Goal: Information Seeking & Learning: Learn about a topic

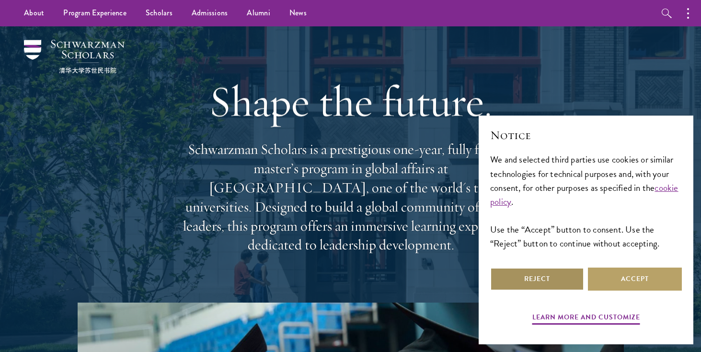
click at [570, 274] on button "Reject" at bounding box center [537, 278] width 94 height 23
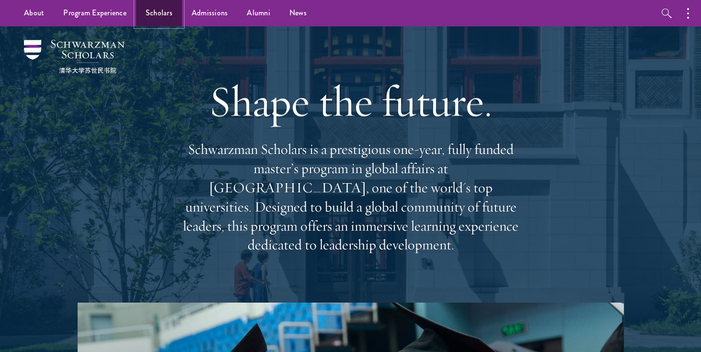
click at [152, 13] on link "Scholars" at bounding box center [159, 13] width 46 height 26
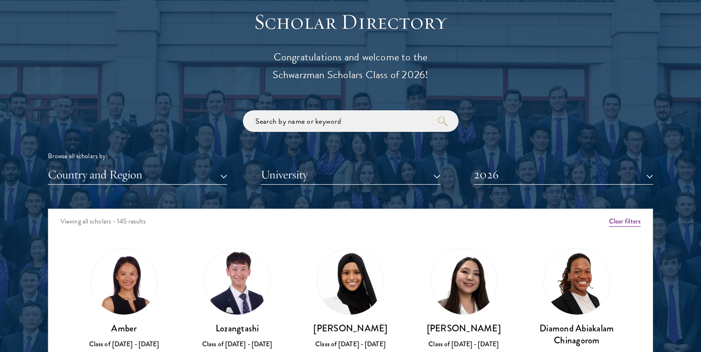
scroll to position [1121, 0]
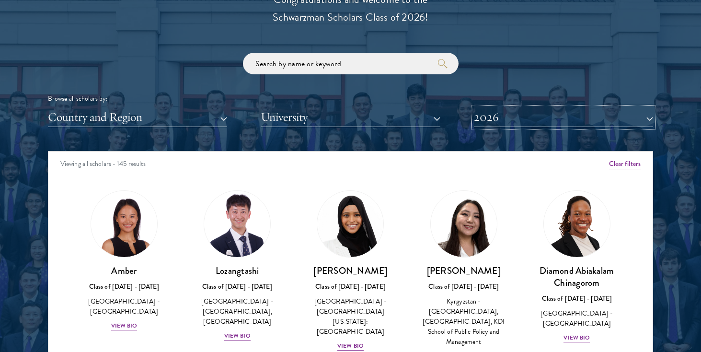
click at [493, 116] on button "2026" at bounding box center [563, 117] width 179 height 20
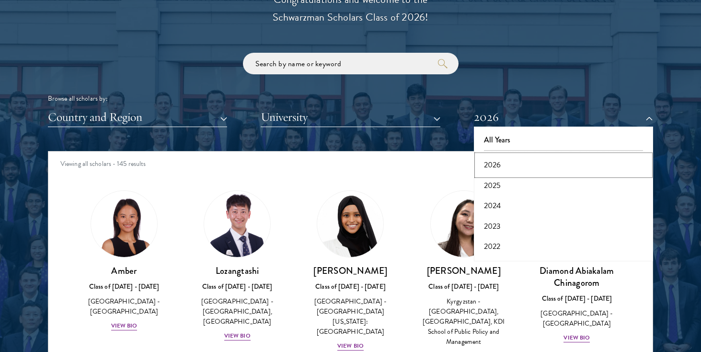
click at [493, 165] on button "2026" at bounding box center [563, 165] width 173 height 20
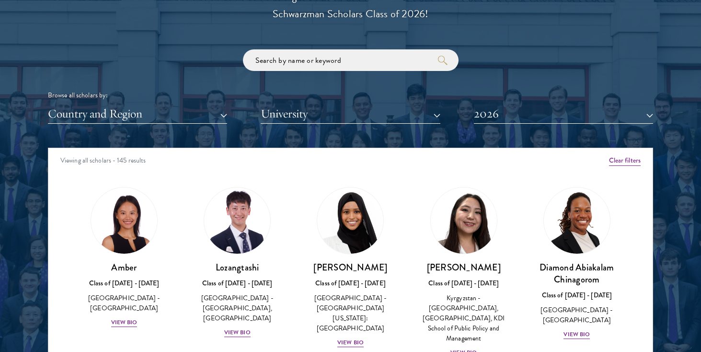
scroll to position [1126, 0]
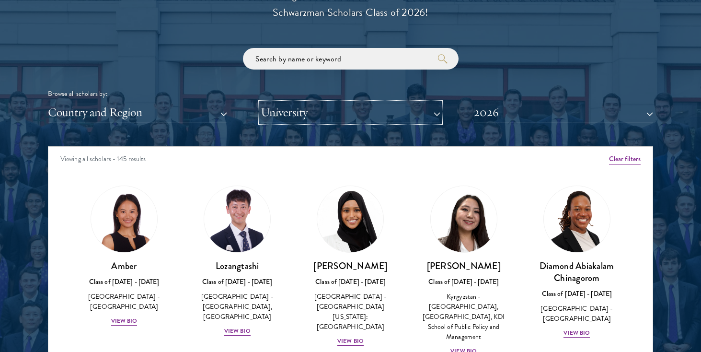
click at [410, 113] on button "University" at bounding box center [350, 112] width 179 height 20
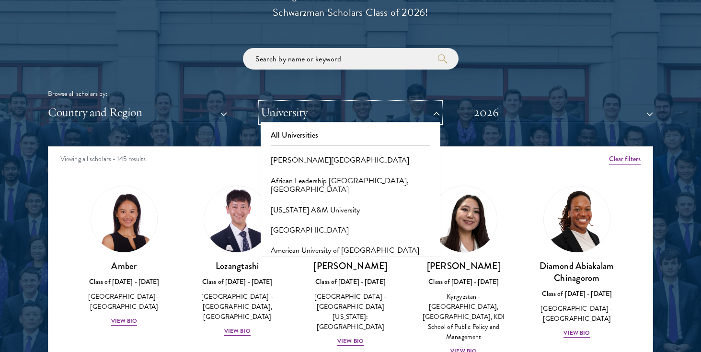
click at [410, 113] on button "University" at bounding box center [350, 112] width 179 height 20
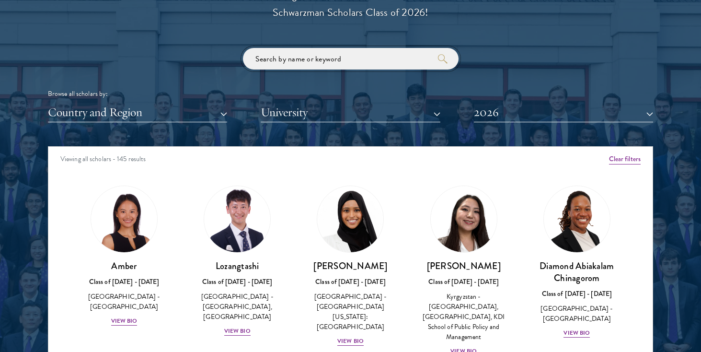
click at [367, 58] on input "search" at bounding box center [351, 59] width 216 height 22
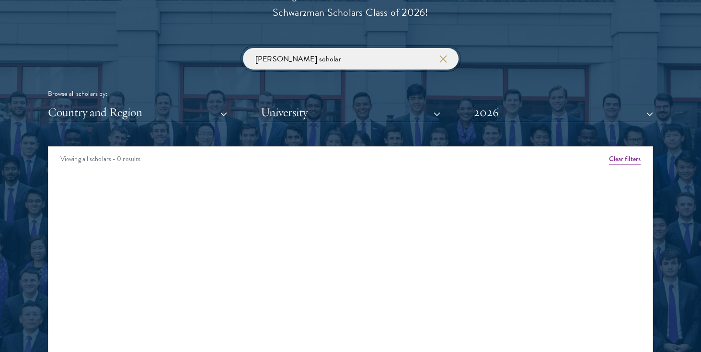
click button "submit" at bounding box center [0, 0] width 0 height 0
type input "l"
click button "submit" at bounding box center [0, 0] width 0 height 0
type input "f"
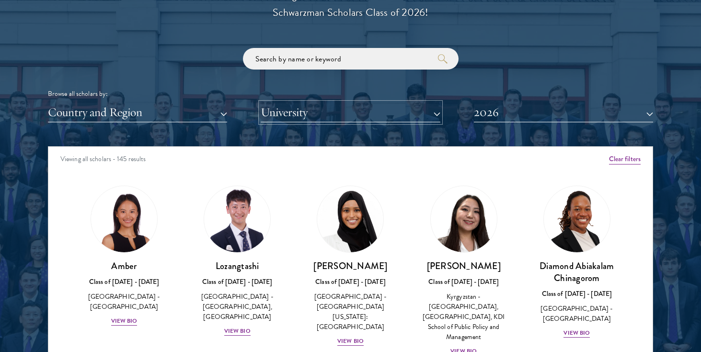
click at [423, 113] on button "University" at bounding box center [350, 112] width 179 height 20
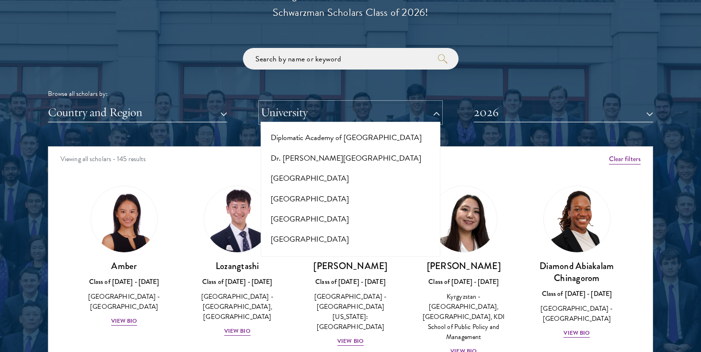
scroll to position [1731, 0]
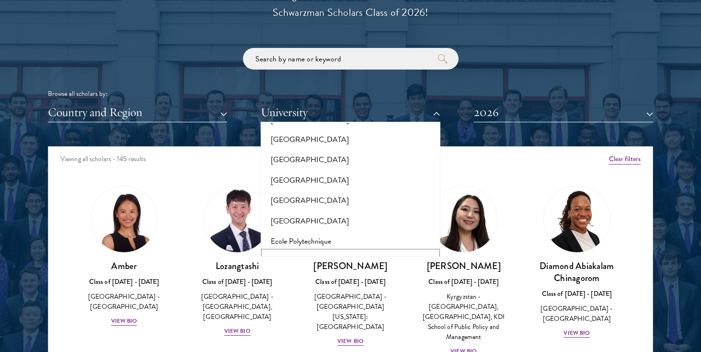
click at [314, 251] on button "[GEOGRAPHIC_DATA]" at bounding box center [349, 261] width 173 height 20
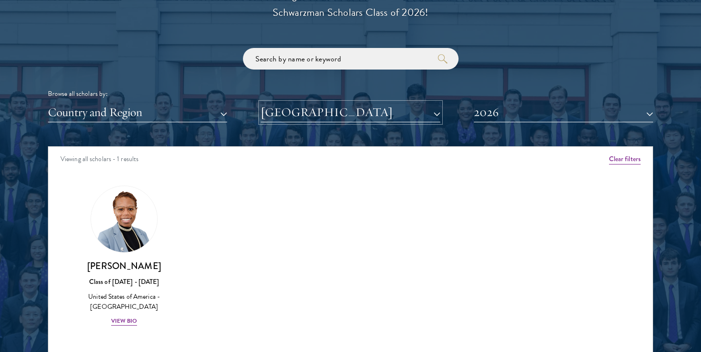
click at [281, 113] on button "[GEOGRAPHIC_DATA]" at bounding box center [350, 112] width 179 height 20
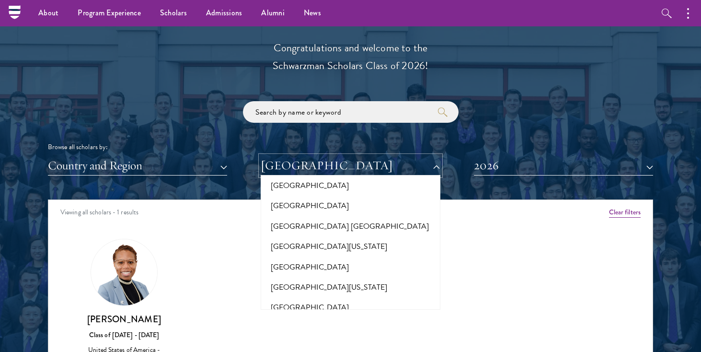
scroll to position [9054, 0]
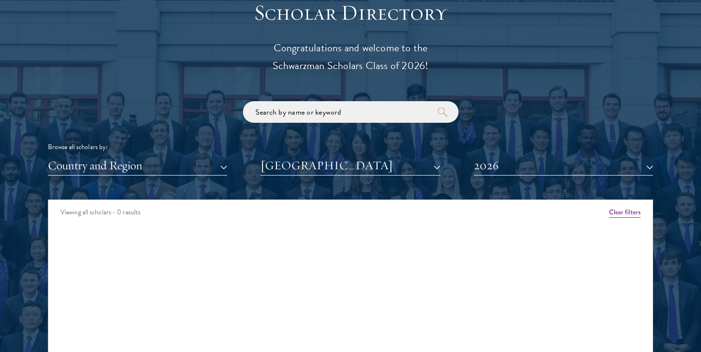
scroll to position [1182, 0]
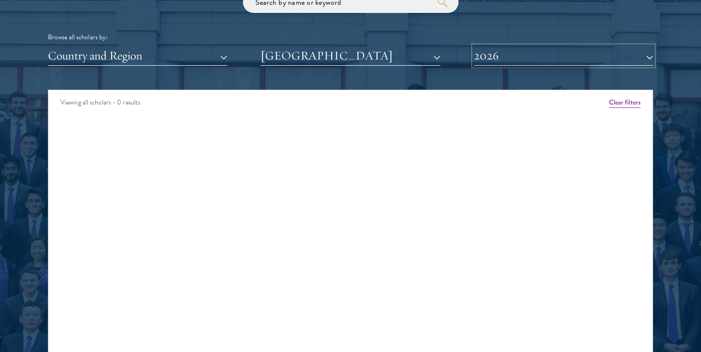
click at [490, 56] on button "2026" at bounding box center [563, 56] width 179 height 20
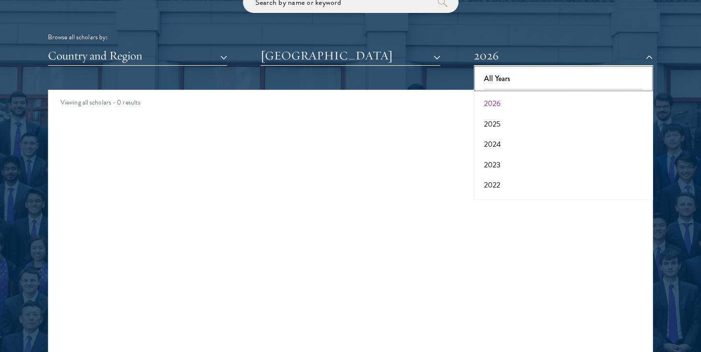
click at [489, 71] on button "All Years" at bounding box center [563, 78] width 173 height 20
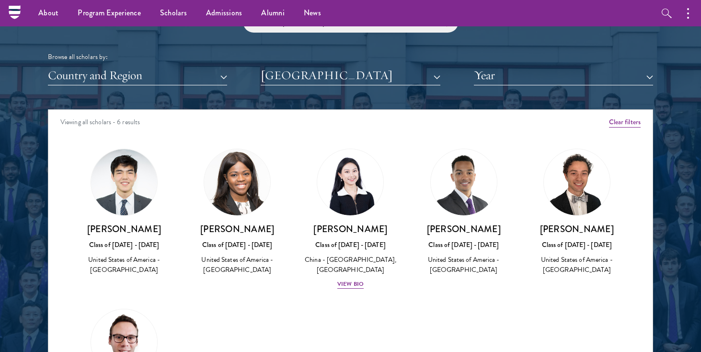
scroll to position [1162, 0]
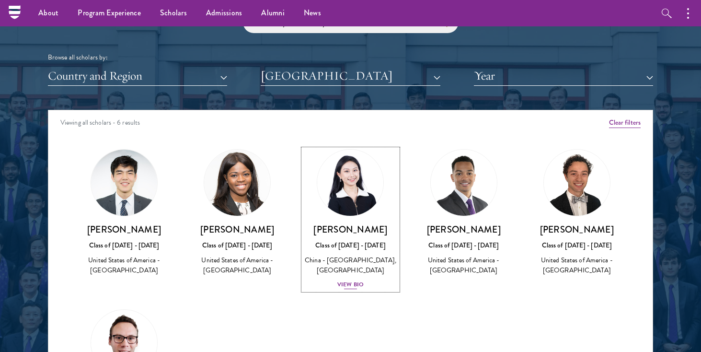
click at [357, 287] on div "View Bio" at bounding box center [350, 284] width 26 height 9
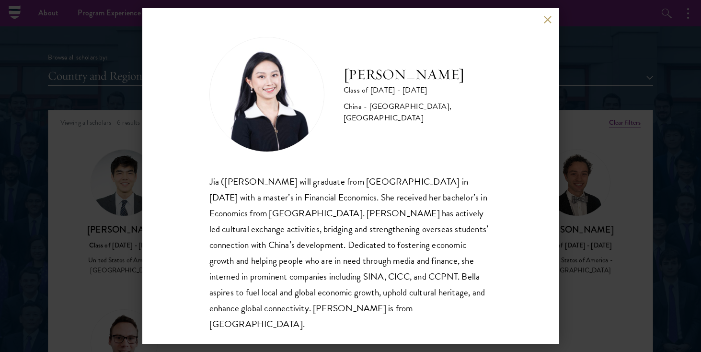
click at [548, 20] on button at bounding box center [548, 19] width 8 height 8
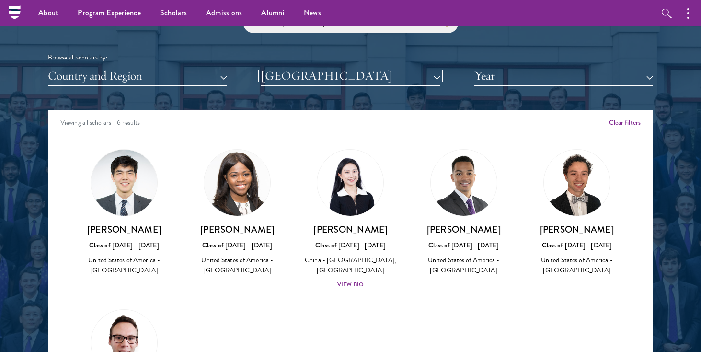
click at [337, 76] on button "[GEOGRAPHIC_DATA]" at bounding box center [350, 76] width 179 height 20
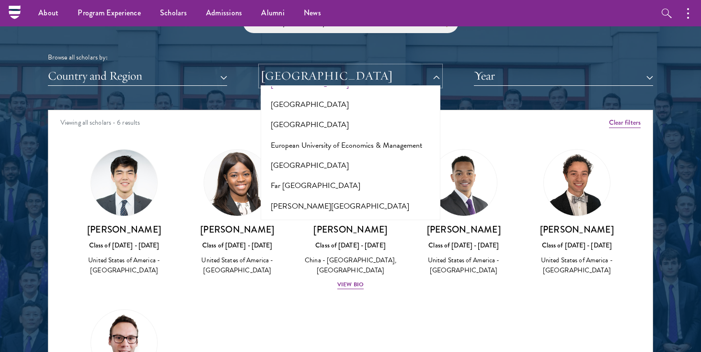
scroll to position [1875, 0]
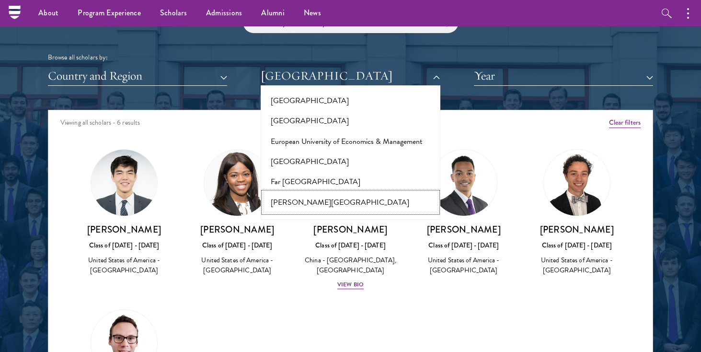
click at [285, 192] on button "[PERSON_NAME][GEOGRAPHIC_DATA]" at bounding box center [349, 202] width 173 height 20
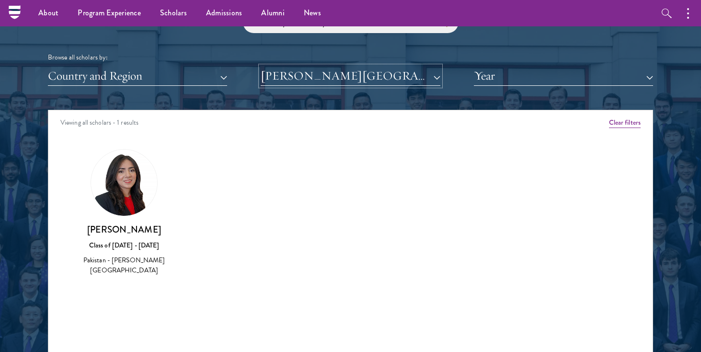
click at [288, 78] on button "[PERSON_NAME][GEOGRAPHIC_DATA]" at bounding box center [350, 76] width 179 height 20
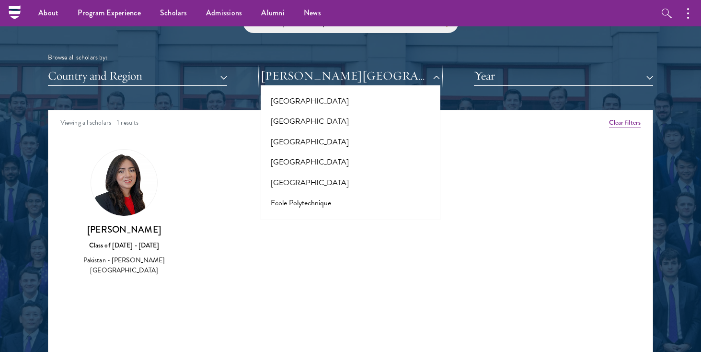
scroll to position [1735, 0]
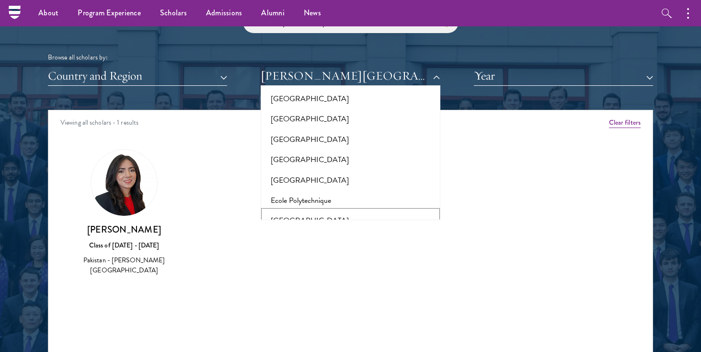
click at [281, 210] on button "[GEOGRAPHIC_DATA]" at bounding box center [349, 220] width 173 height 20
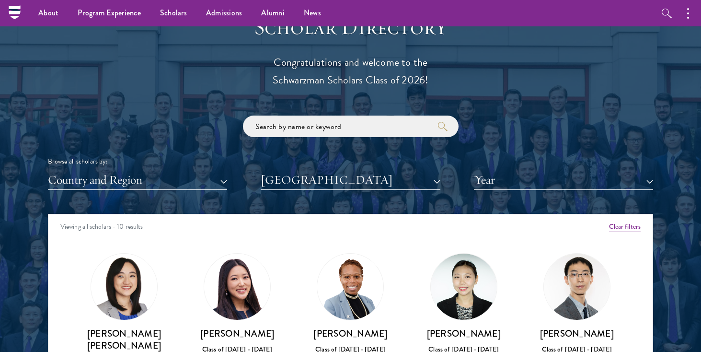
scroll to position [984, 0]
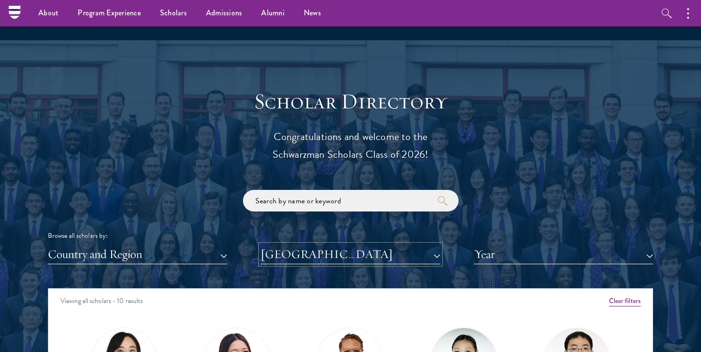
click at [289, 251] on button "[GEOGRAPHIC_DATA]" at bounding box center [350, 254] width 179 height 20
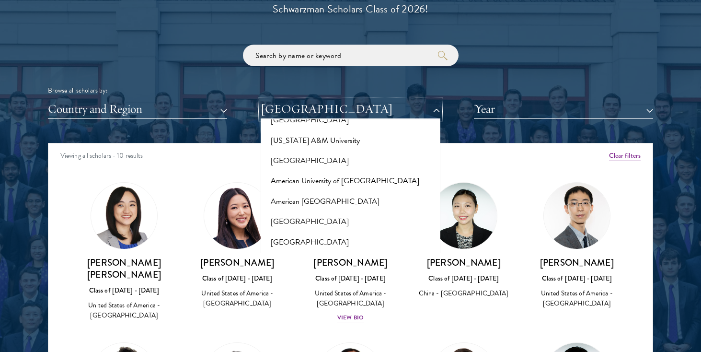
scroll to position [0, 0]
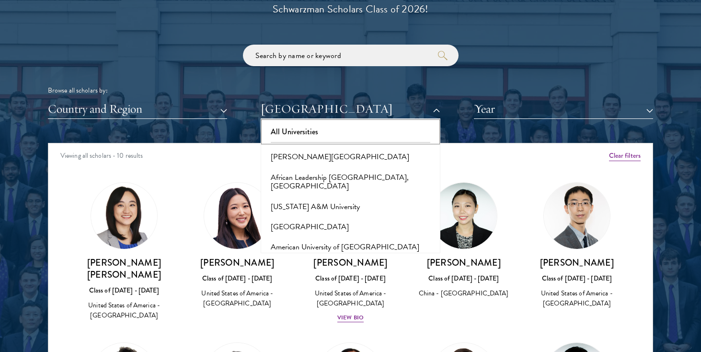
click at [304, 134] on button "All Universities" at bounding box center [349, 132] width 173 height 20
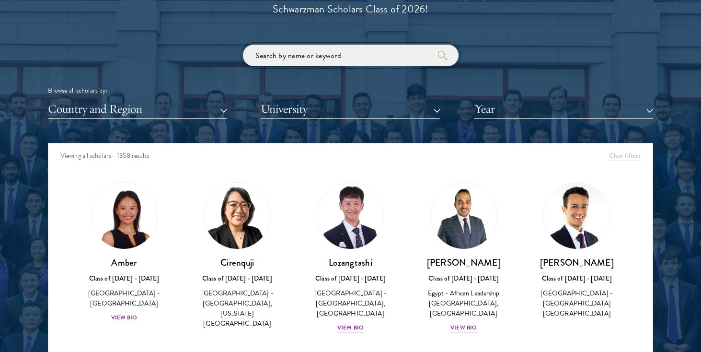
click at [298, 54] on input "search" at bounding box center [351, 56] width 216 height 22
click at [292, 54] on input "search" at bounding box center [351, 56] width 216 height 22
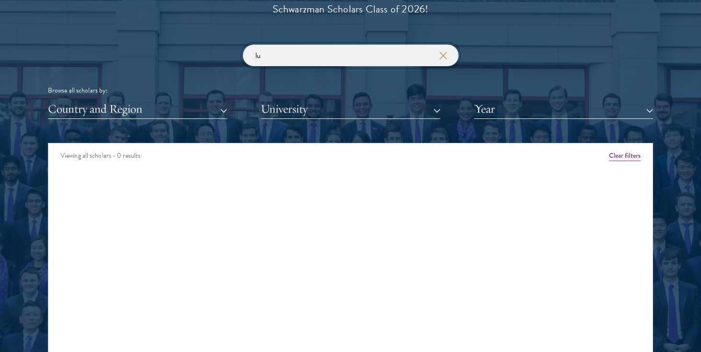
type input "l"
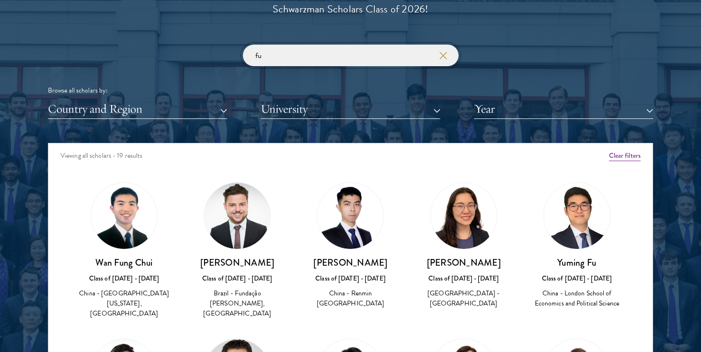
type input "fu"
click at [471, 117] on div "Country and Region All Countries and Regions [GEOGRAPHIC_DATA] [GEOGRAPHIC_DATA…" at bounding box center [350, 109] width 605 height 20
click at [501, 108] on button "Year" at bounding box center [563, 109] width 179 height 20
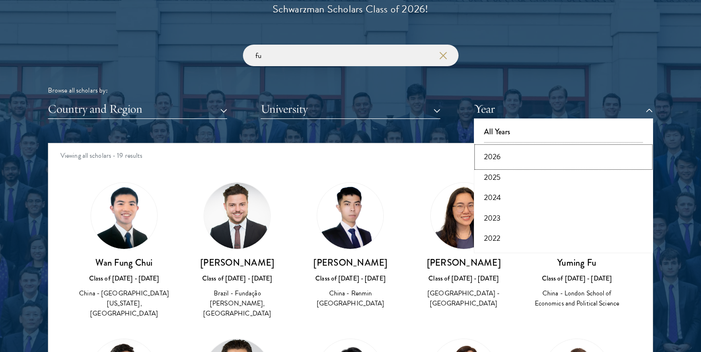
click at [492, 151] on button "2026" at bounding box center [563, 157] width 173 height 20
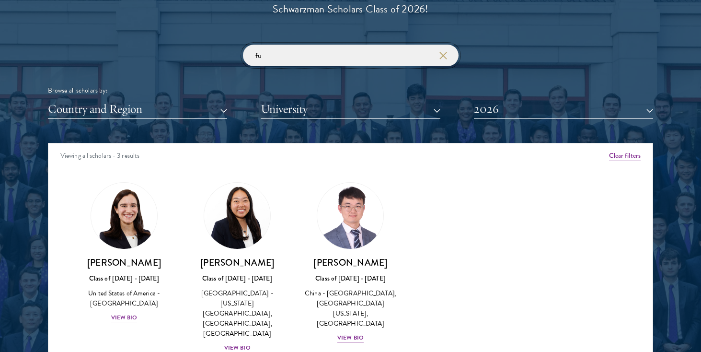
click at [432, 53] on input "fu" at bounding box center [351, 56] width 216 height 22
click at [441, 55] on icon "button" at bounding box center [443, 56] width 8 height 8
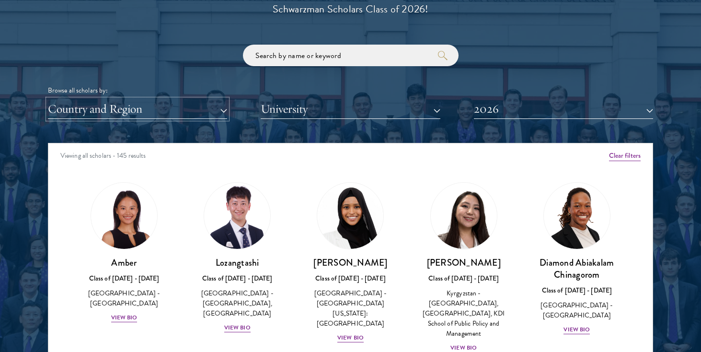
click at [164, 110] on button "Country and Region" at bounding box center [137, 109] width 179 height 20
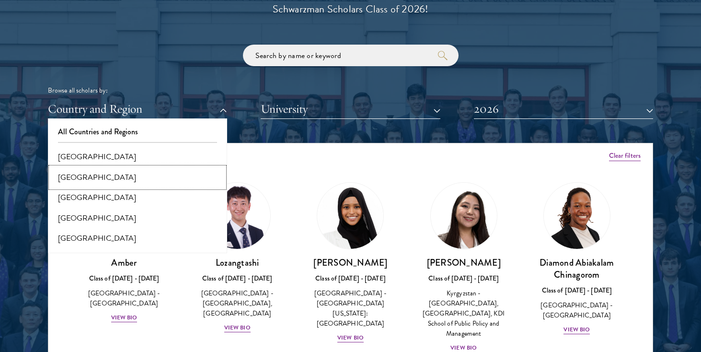
click at [136, 179] on button "[GEOGRAPHIC_DATA]" at bounding box center [137, 177] width 173 height 20
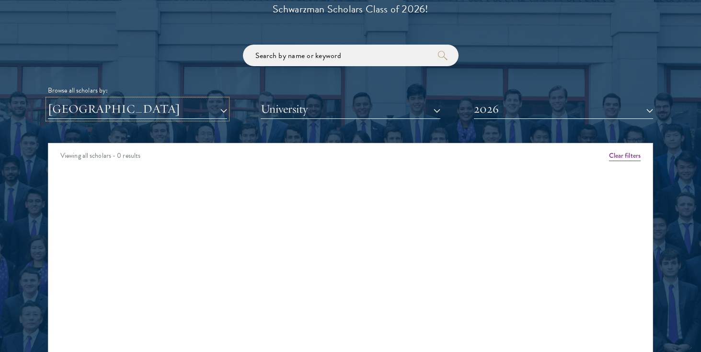
click at [148, 106] on button "[GEOGRAPHIC_DATA]" at bounding box center [137, 109] width 179 height 20
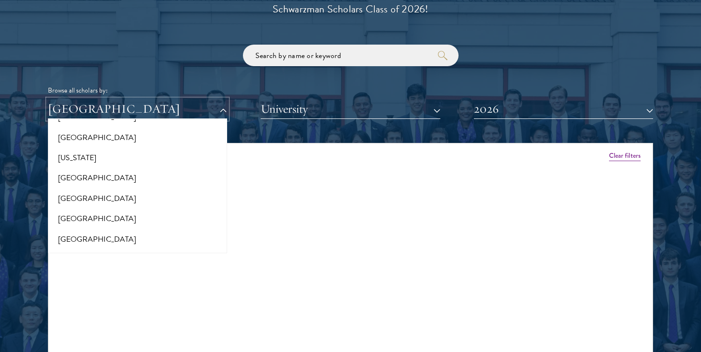
scroll to position [523, 0]
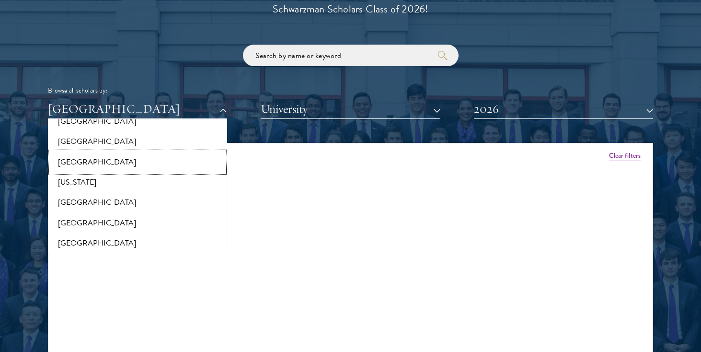
click at [66, 158] on button "[GEOGRAPHIC_DATA]" at bounding box center [137, 162] width 173 height 20
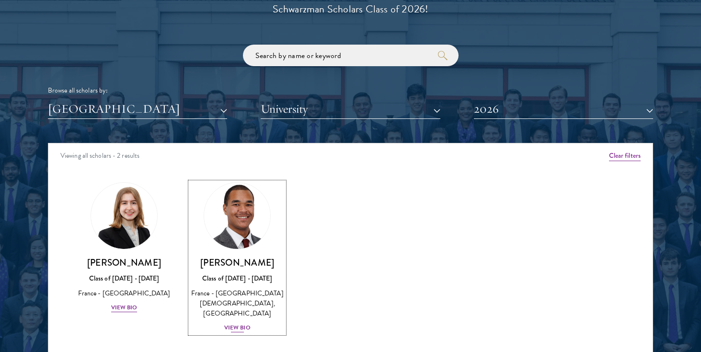
click at [236, 323] on div "View Bio" at bounding box center [237, 327] width 26 height 9
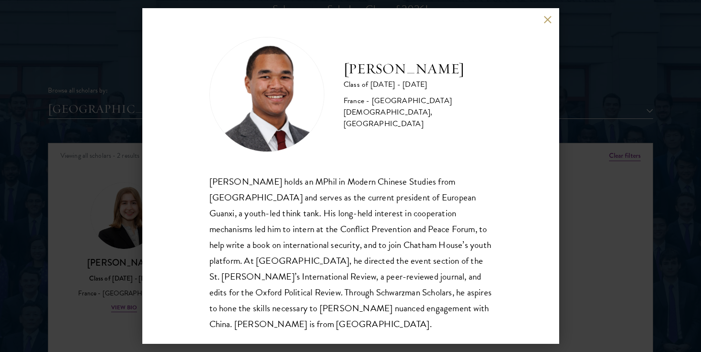
click at [547, 20] on button at bounding box center [548, 19] width 8 height 8
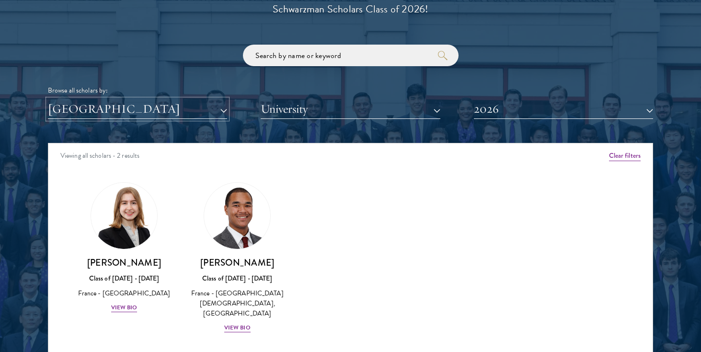
click at [130, 111] on button "[GEOGRAPHIC_DATA]" at bounding box center [137, 109] width 179 height 20
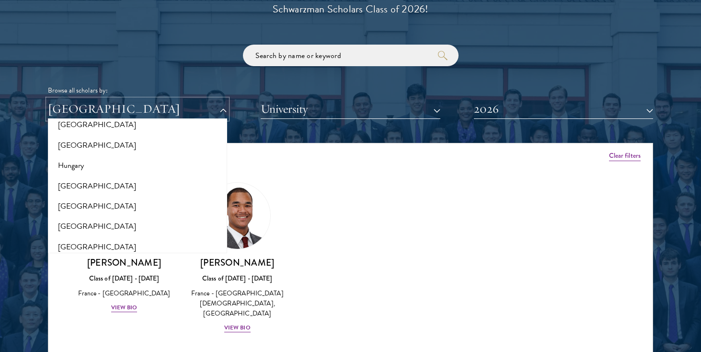
scroll to position [781, 0]
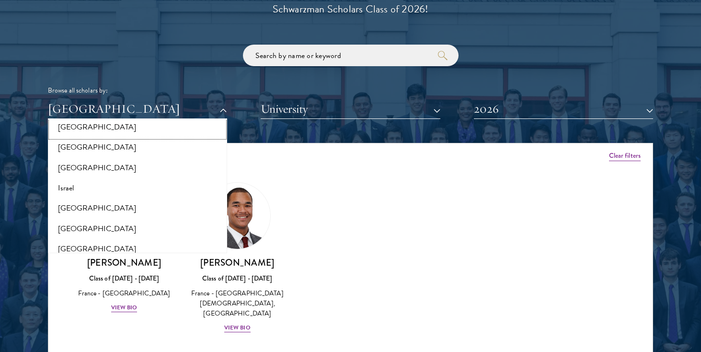
click at [69, 133] on button "[GEOGRAPHIC_DATA]" at bounding box center [137, 127] width 173 height 20
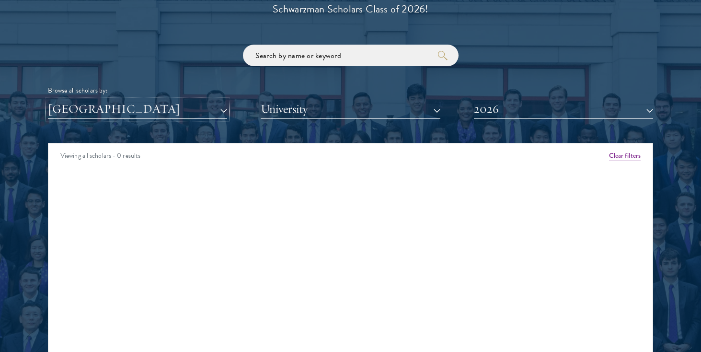
click at [100, 103] on button "[GEOGRAPHIC_DATA]" at bounding box center [137, 109] width 179 height 20
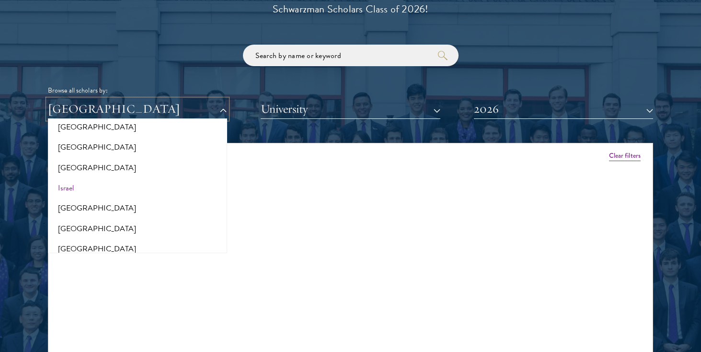
scroll to position [832, 0]
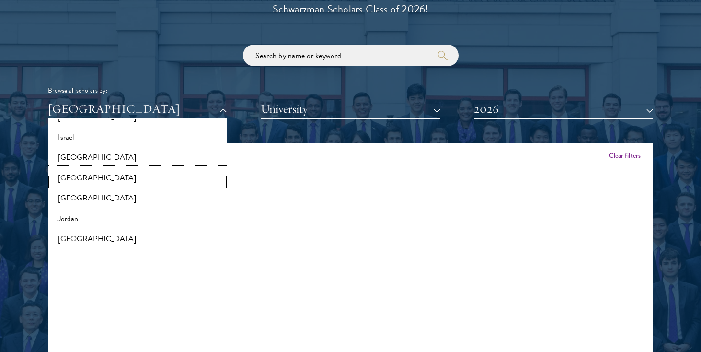
click at [82, 177] on button "[GEOGRAPHIC_DATA]" at bounding box center [137, 178] width 173 height 20
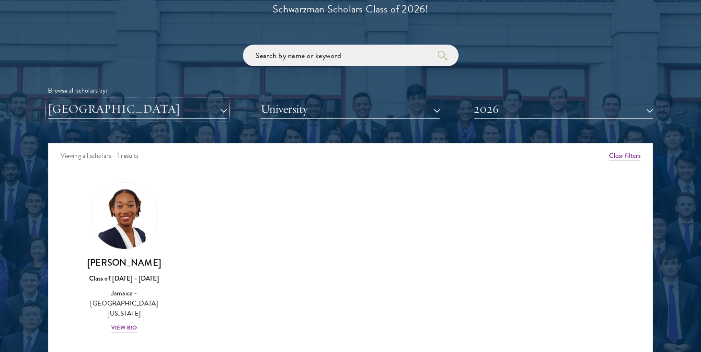
click at [102, 114] on button "[GEOGRAPHIC_DATA]" at bounding box center [137, 109] width 179 height 20
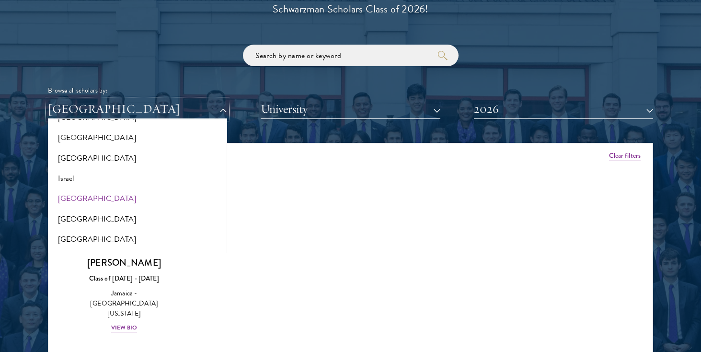
scroll to position [789, 0]
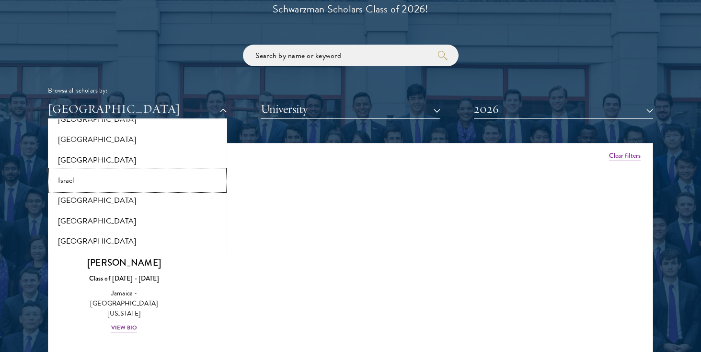
click at [83, 178] on button "Israel" at bounding box center [137, 180] width 173 height 20
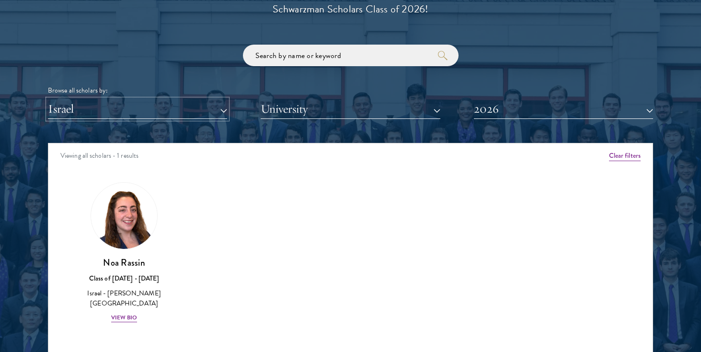
click at [104, 116] on button "Israel" at bounding box center [137, 109] width 179 height 20
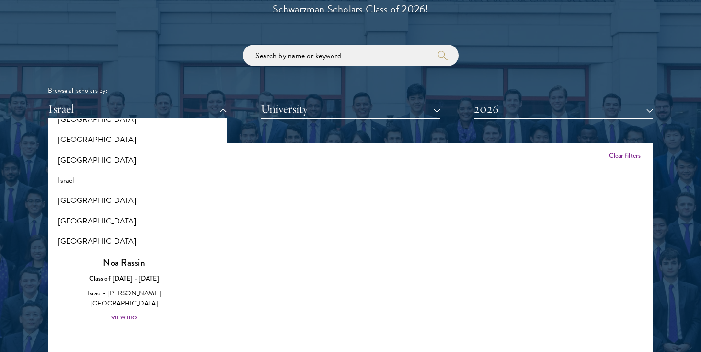
click at [213, 336] on div "Amber Class of [DATE] - [DATE] [GEOGRAPHIC_DATA] - [GEOGRAPHIC_DATA] View Bio C…" at bounding box center [350, 261] width 604 height 182
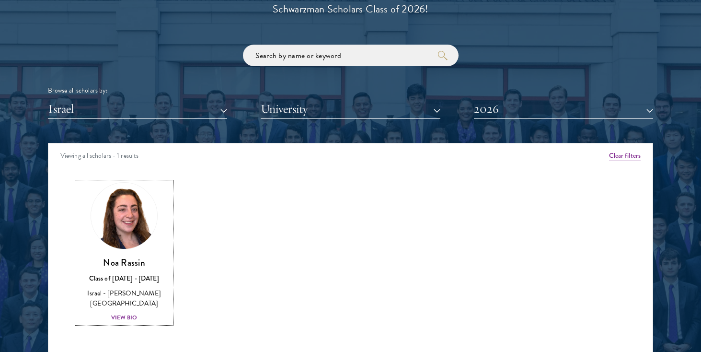
click at [129, 313] on div "View Bio" at bounding box center [124, 317] width 26 height 9
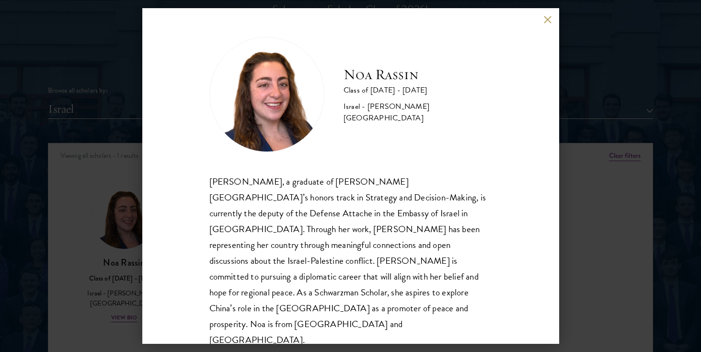
click at [549, 23] on button at bounding box center [548, 19] width 8 height 8
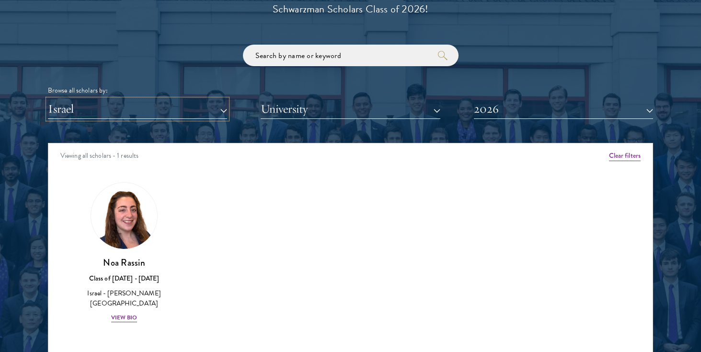
click at [130, 113] on button "Israel" at bounding box center [137, 109] width 179 height 20
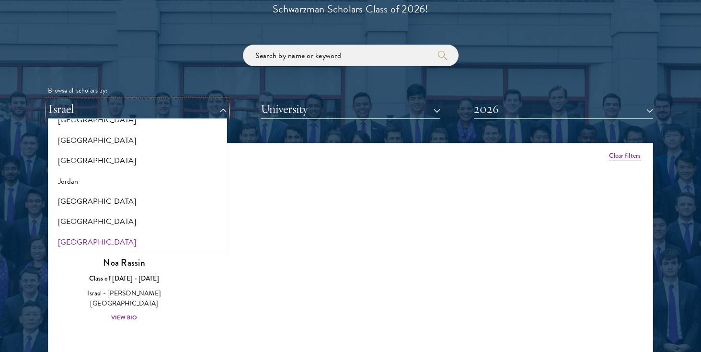
scroll to position [860, 0]
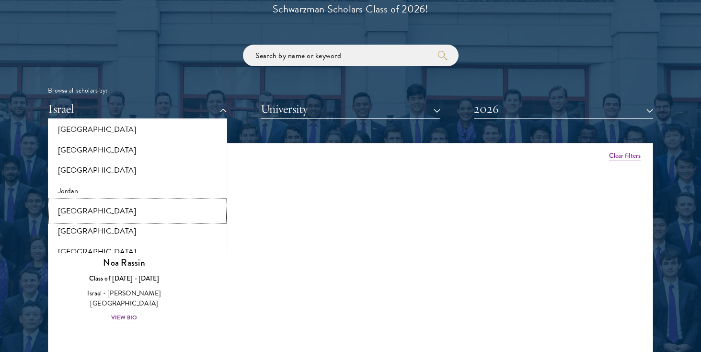
click at [80, 213] on button "[GEOGRAPHIC_DATA]" at bounding box center [137, 211] width 173 height 20
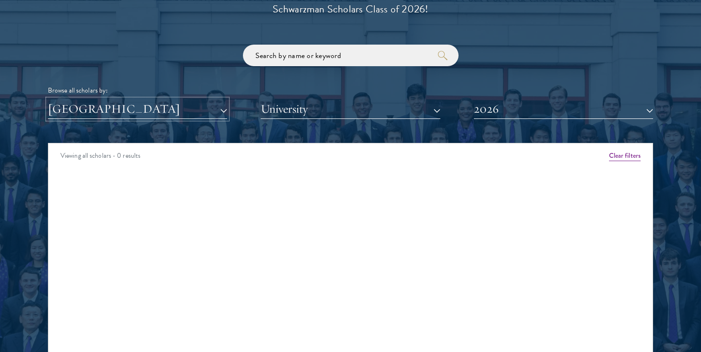
click at [98, 113] on button "[GEOGRAPHIC_DATA]" at bounding box center [137, 109] width 179 height 20
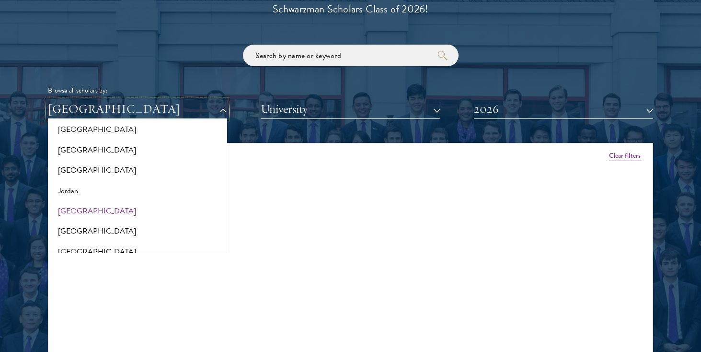
scroll to position [962, 0]
click at [75, 147] on button "[GEOGRAPHIC_DATA]" at bounding box center [137, 149] width 173 height 20
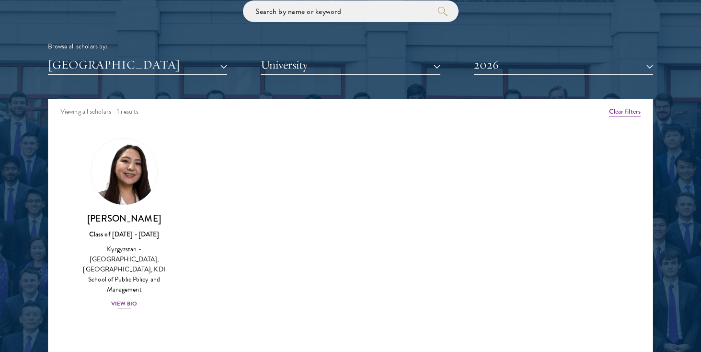
scroll to position [1174, 0]
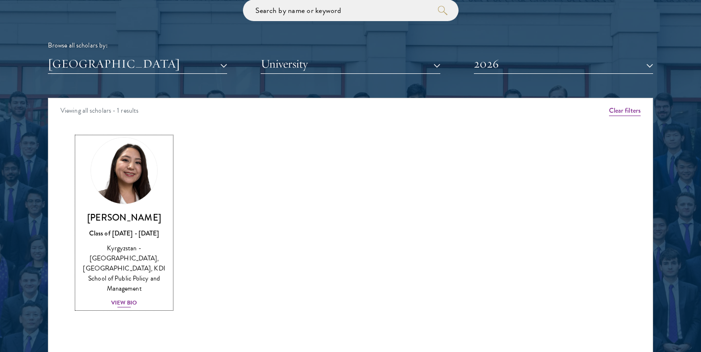
click at [127, 298] on div "View Bio" at bounding box center [124, 302] width 26 height 9
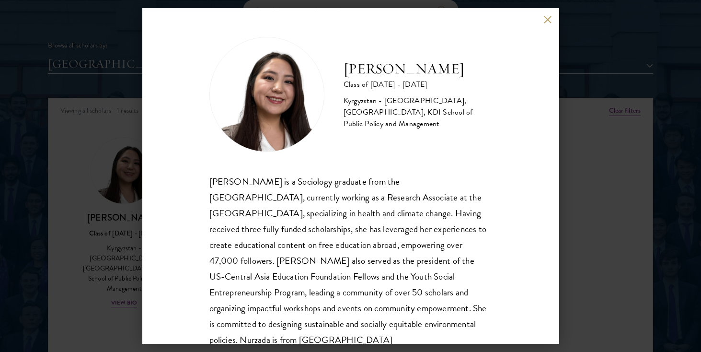
click at [546, 17] on button at bounding box center [548, 19] width 8 height 8
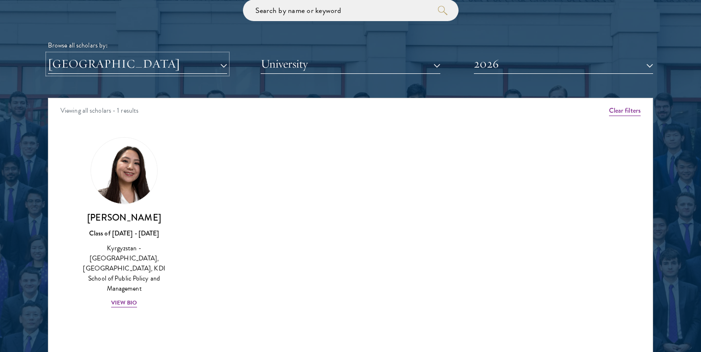
click at [166, 68] on button "[GEOGRAPHIC_DATA]" at bounding box center [137, 64] width 179 height 20
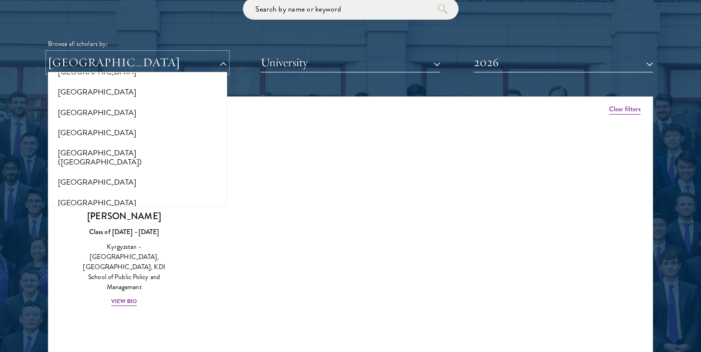
scroll to position [1168, 0]
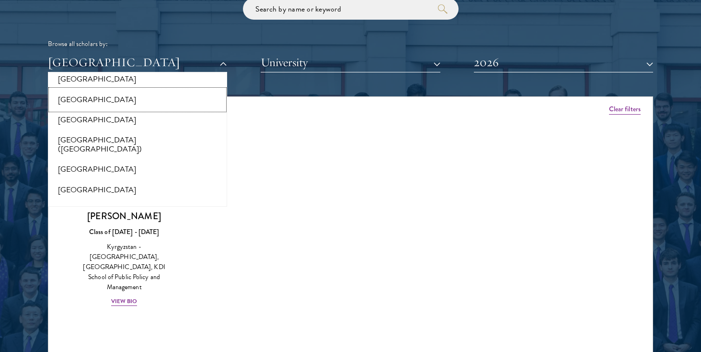
click at [71, 100] on button "[GEOGRAPHIC_DATA]" at bounding box center [137, 100] width 173 height 20
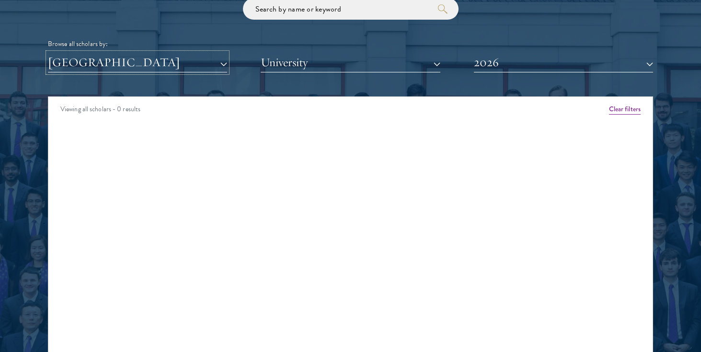
click at [88, 69] on button "[GEOGRAPHIC_DATA]" at bounding box center [137, 63] width 179 height 20
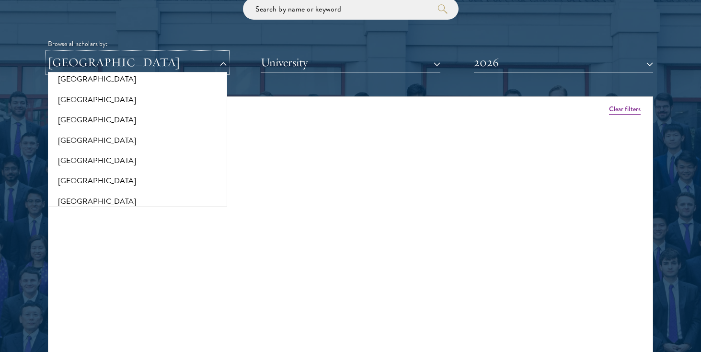
scroll to position [1061, 0]
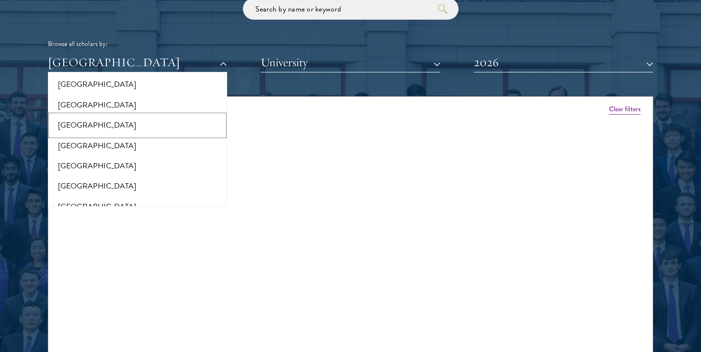
click at [77, 129] on button "[GEOGRAPHIC_DATA]" at bounding box center [137, 125] width 173 height 20
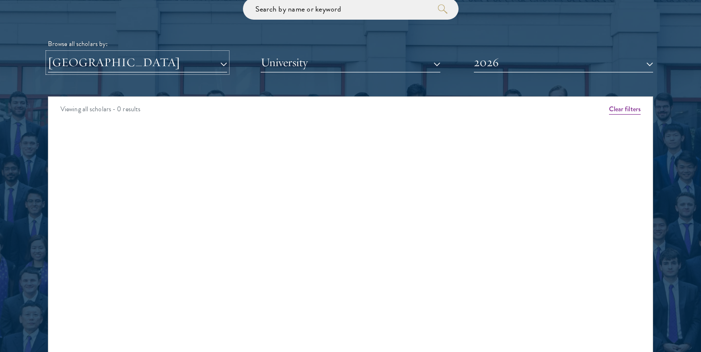
click at [89, 59] on button "[GEOGRAPHIC_DATA]" at bounding box center [137, 63] width 179 height 20
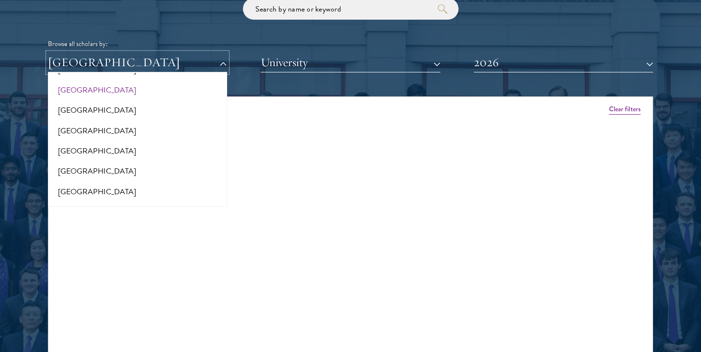
scroll to position [1328, 0]
click at [75, 188] on button "[GEOGRAPHIC_DATA]" at bounding box center [137, 192] width 173 height 20
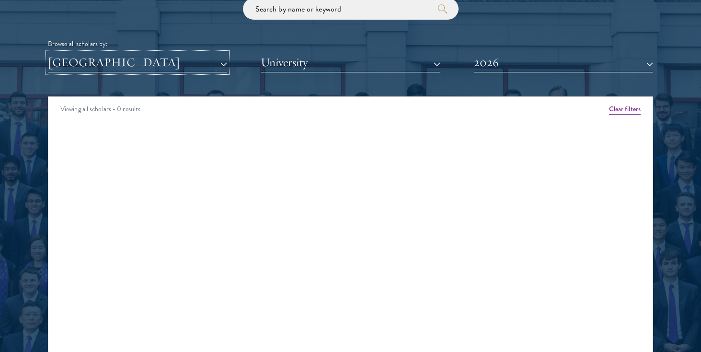
click at [132, 68] on button "[GEOGRAPHIC_DATA]" at bounding box center [137, 63] width 179 height 20
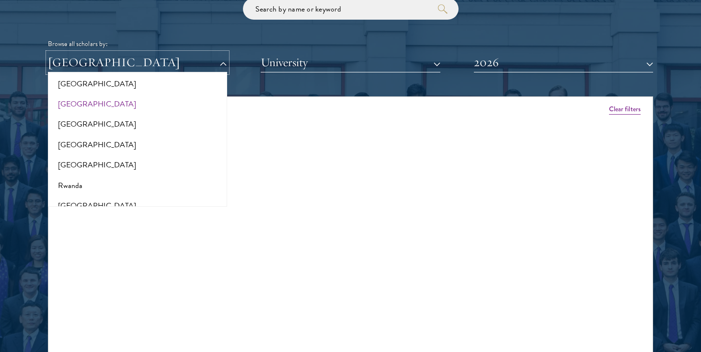
scroll to position [1543, 0]
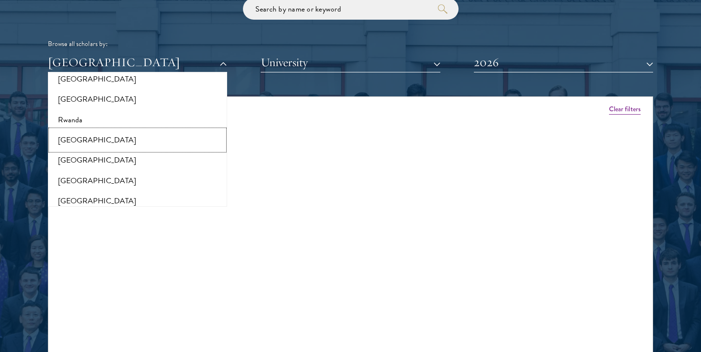
click at [78, 130] on button "[GEOGRAPHIC_DATA]" at bounding box center [137, 140] width 173 height 20
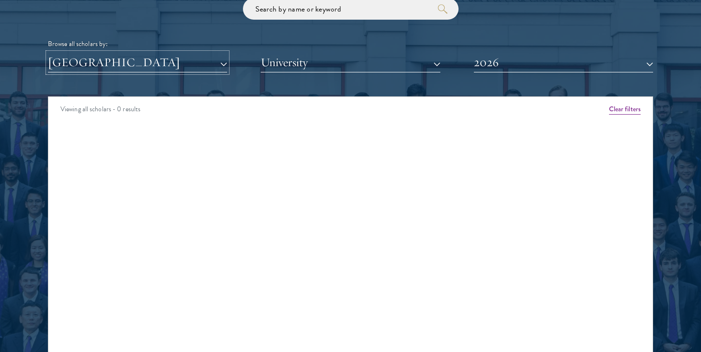
click at [91, 69] on button "[GEOGRAPHIC_DATA]" at bounding box center [137, 63] width 179 height 20
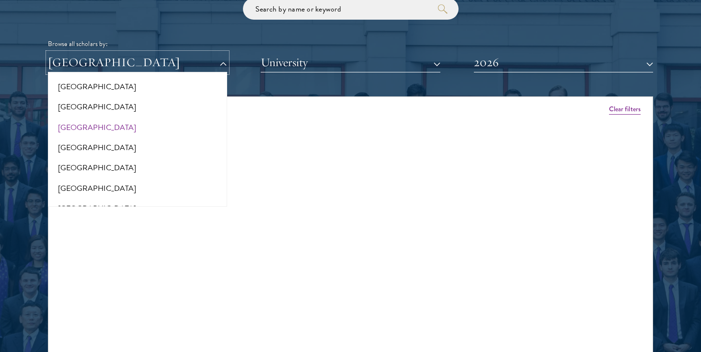
scroll to position [1581, 0]
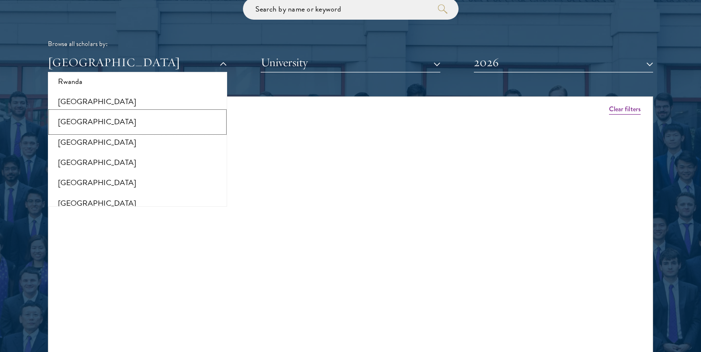
click at [80, 112] on button "[GEOGRAPHIC_DATA]" at bounding box center [137, 122] width 173 height 20
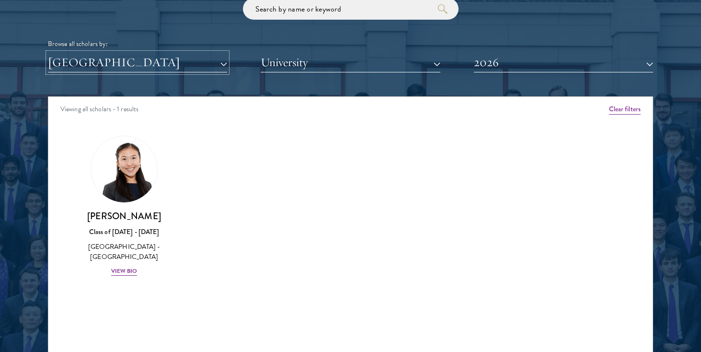
click at [82, 65] on button "[GEOGRAPHIC_DATA]" at bounding box center [137, 63] width 179 height 20
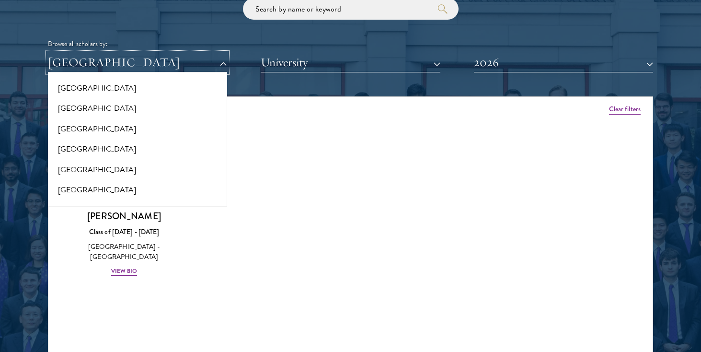
scroll to position [1656, 0]
click at [85, 102] on button "[GEOGRAPHIC_DATA]" at bounding box center [137, 107] width 173 height 20
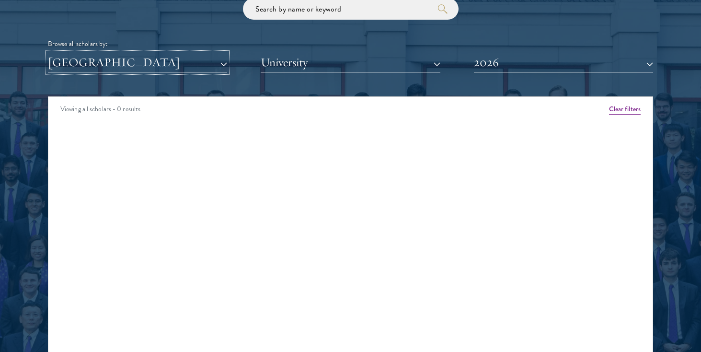
click at [90, 67] on button "[GEOGRAPHIC_DATA]" at bounding box center [137, 63] width 179 height 20
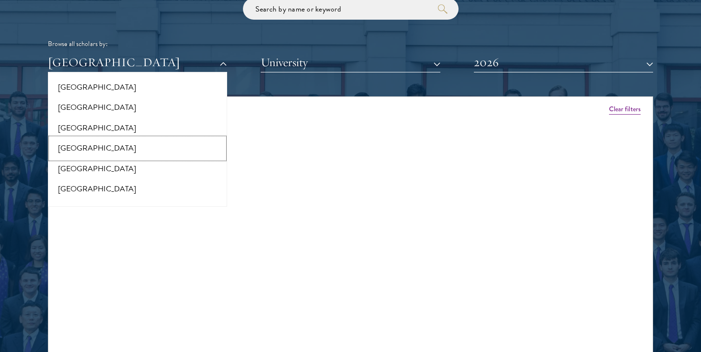
click at [89, 138] on button "[GEOGRAPHIC_DATA]" at bounding box center [137, 148] width 173 height 20
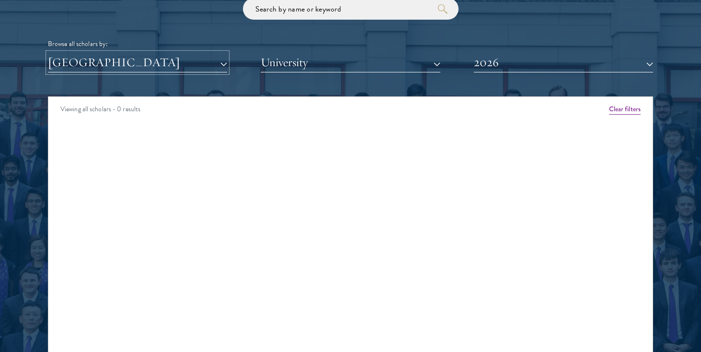
click at [88, 68] on button "[GEOGRAPHIC_DATA]" at bounding box center [137, 63] width 179 height 20
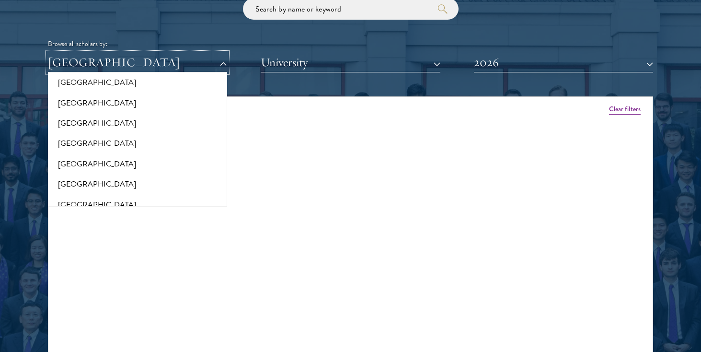
scroll to position [1609, 0]
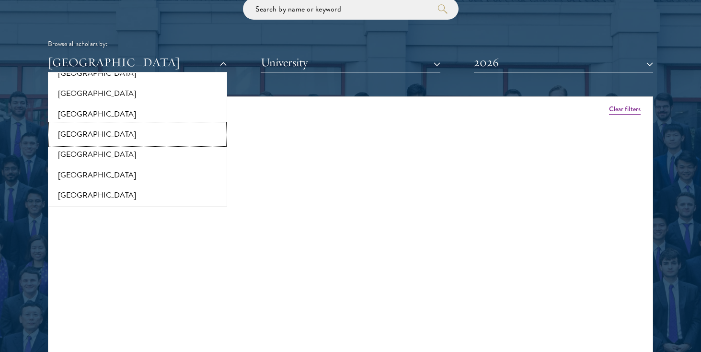
click at [78, 124] on button "[GEOGRAPHIC_DATA]" at bounding box center [137, 134] width 173 height 20
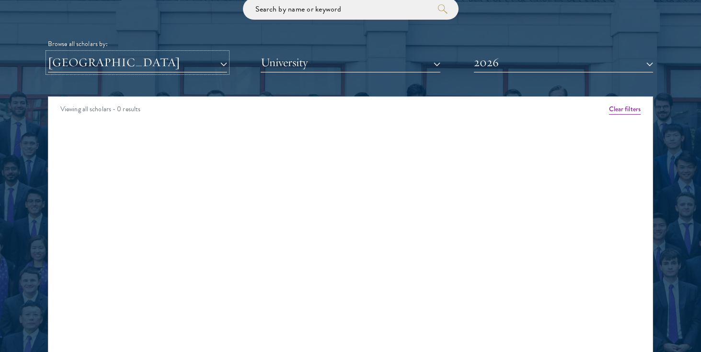
click at [91, 67] on button "[GEOGRAPHIC_DATA]" at bounding box center [137, 63] width 179 height 20
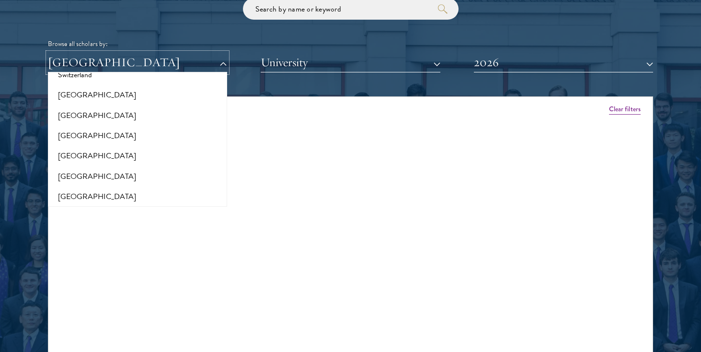
scroll to position [1791, 0]
click at [73, 136] on button "[GEOGRAPHIC_DATA]" at bounding box center [137, 135] width 173 height 20
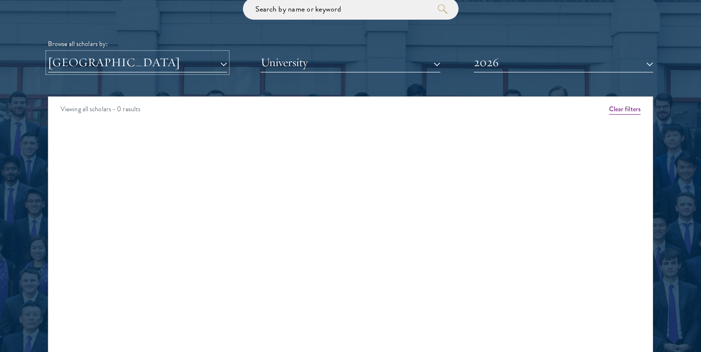
click at [100, 65] on button "[GEOGRAPHIC_DATA]" at bounding box center [137, 63] width 179 height 20
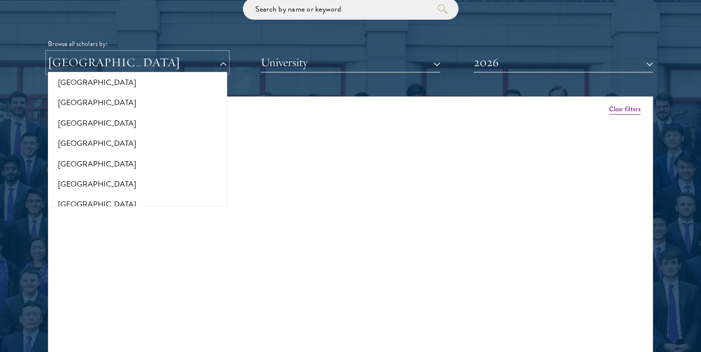
scroll to position [2009, 0]
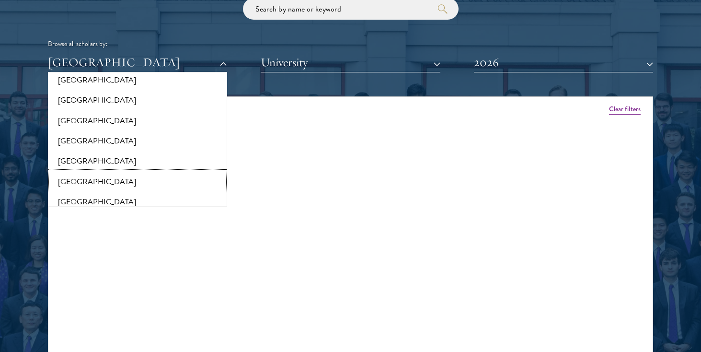
click at [90, 171] on button "[GEOGRAPHIC_DATA]" at bounding box center [137, 181] width 173 height 20
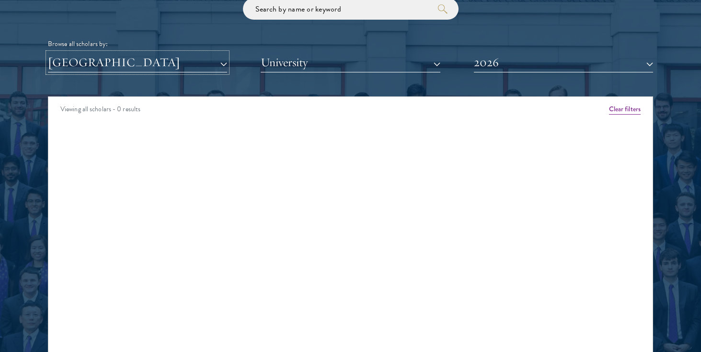
click at [102, 67] on button "[GEOGRAPHIC_DATA]" at bounding box center [137, 63] width 179 height 20
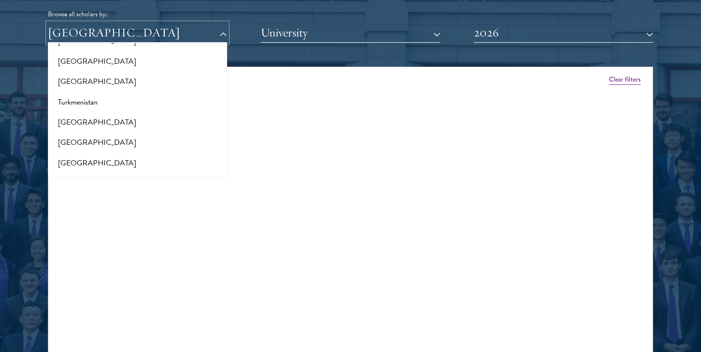
scroll to position [2009, 0]
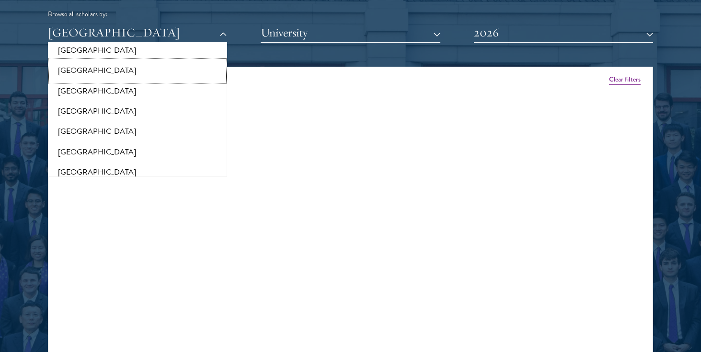
click at [83, 65] on button "[GEOGRAPHIC_DATA]" at bounding box center [137, 70] width 173 height 20
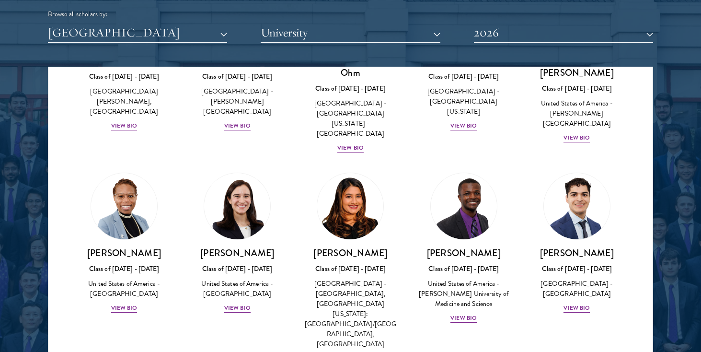
scroll to position [499, 0]
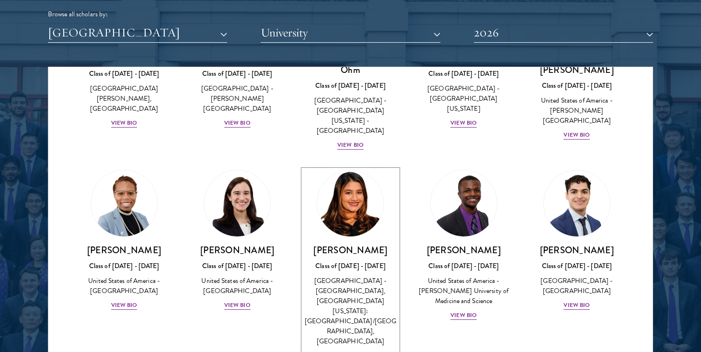
click at [358, 351] on div "View Bio" at bounding box center [350, 355] width 26 height 9
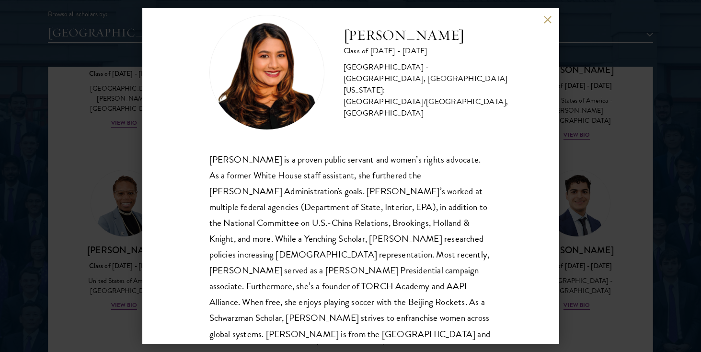
scroll to position [24, 0]
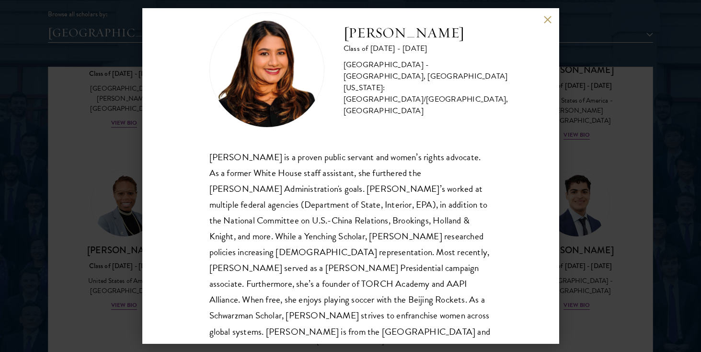
click at [546, 22] on button at bounding box center [548, 19] width 8 height 8
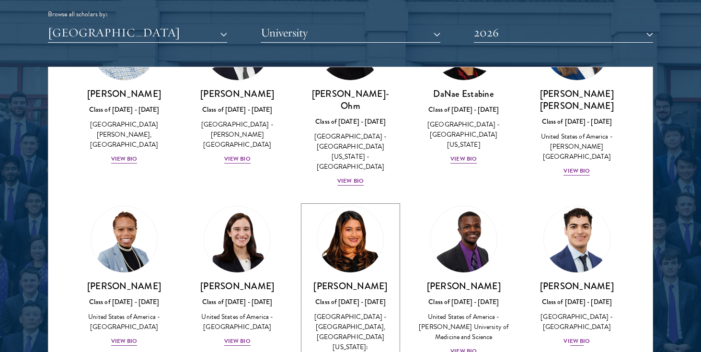
scroll to position [464, 0]
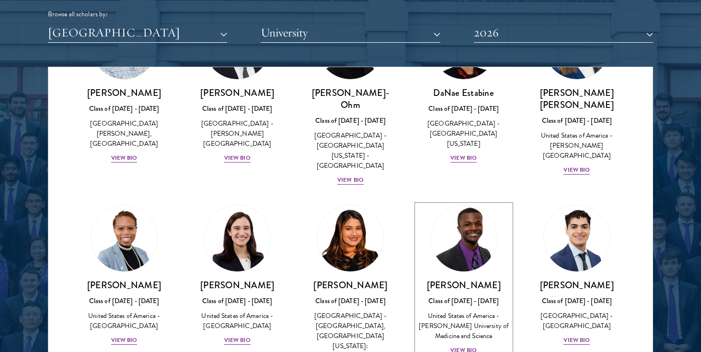
click at [468, 345] on div "View Bio" at bounding box center [463, 349] width 26 height 9
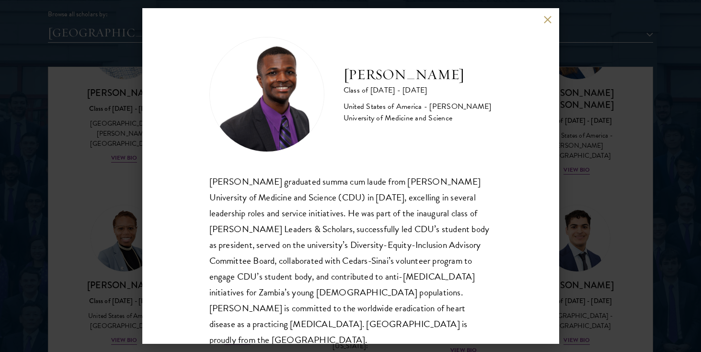
click at [546, 22] on button at bounding box center [548, 19] width 8 height 8
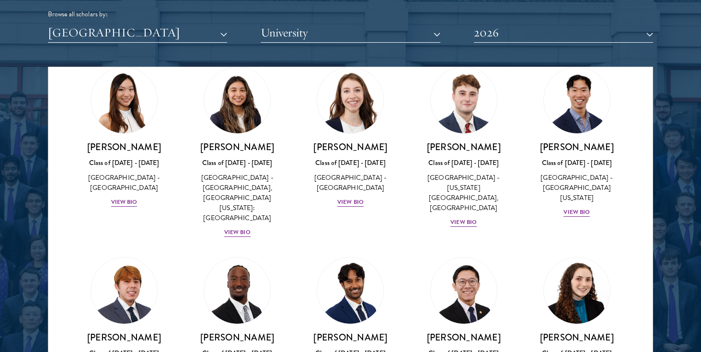
scroll to position [1163, 0]
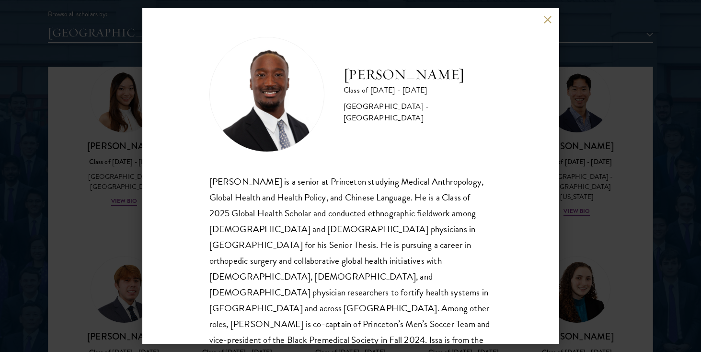
click at [548, 19] on button at bounding box center [548, 19] width 8 height 8
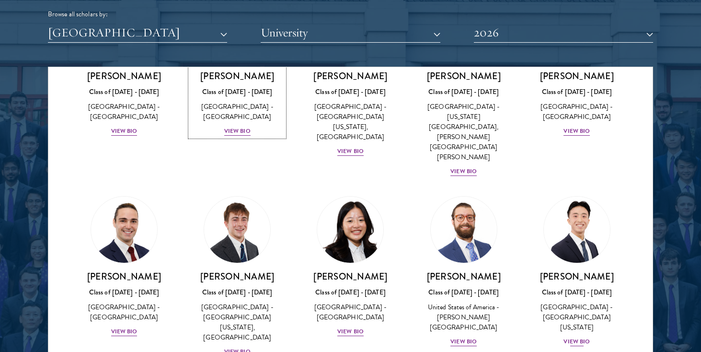
scroll to position [1424, 0]
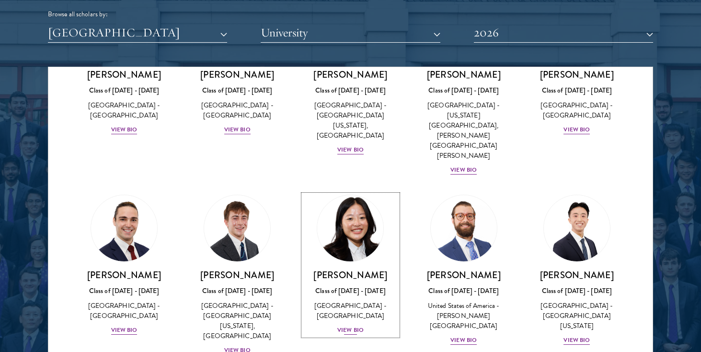
click at [343, 269] on div "[PERSON_NAME] Class of [DATE] - [DATE] [GEOGRAPHIC_DATA] - [GEOGRAPHIC_DATA] Vi…" at bounding box center [350, 302] width 94 height 67
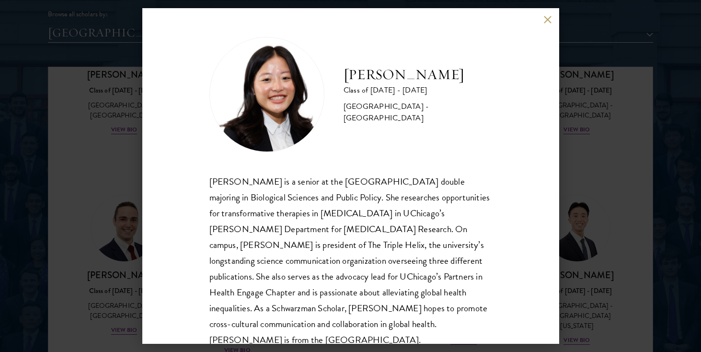
click at [542, 18] on div "[PERSON_NAME] Class of [DATE] - [DATE] [GEOGRAPHIC_DATA] - [GEOGRAPHIC_DATA] [P…" at bounding box center [350, 175] width 417 height 335
click at [545, 19] on button at bounding box center [548, 19] width 8 height 8
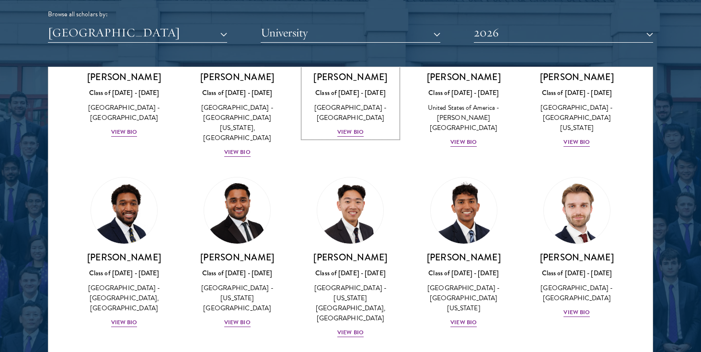
scroll to position [1633, 0]
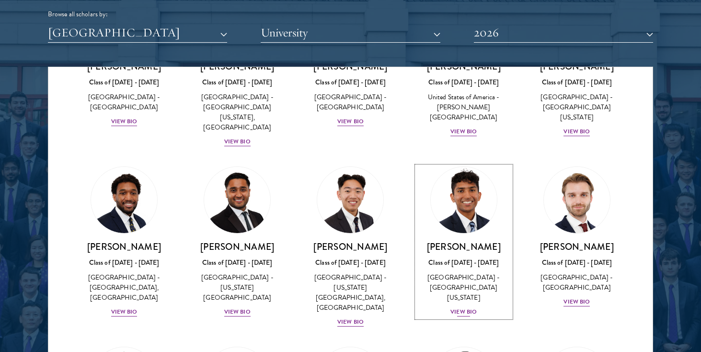
click at [471, 307] on div "View Bio" at bounding box center [463, 311] width 26 height 9
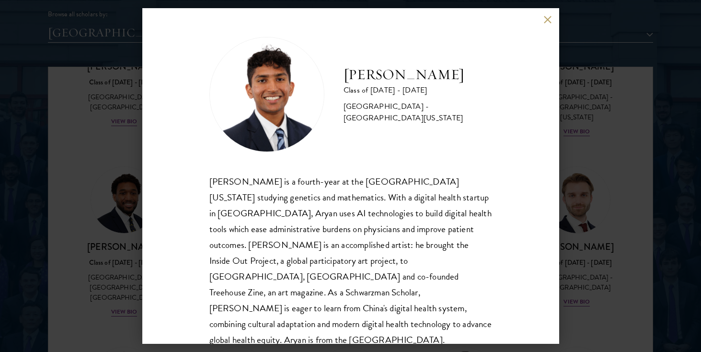
click at [546, 15] on div "[PERSON_NAME] Class of [DATE] - [DATE] [GEOGRAPHIC_DATA] - [GEOGRAPHIC_DATA][US…" at bounding box center [350, 175] width 417 height 335
click at [545, 21] on button at bounding box center [548, 19] width 8 height 8
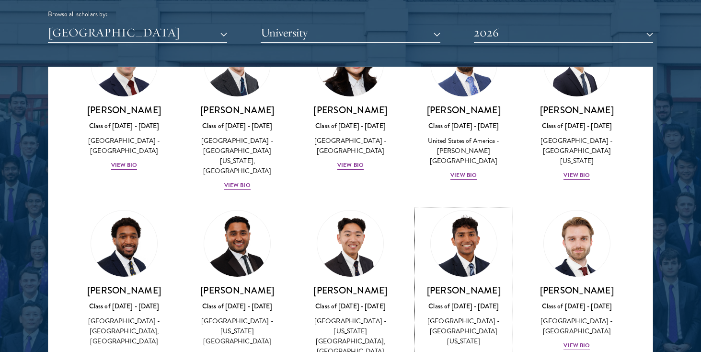
scroll to position [1685, 0]
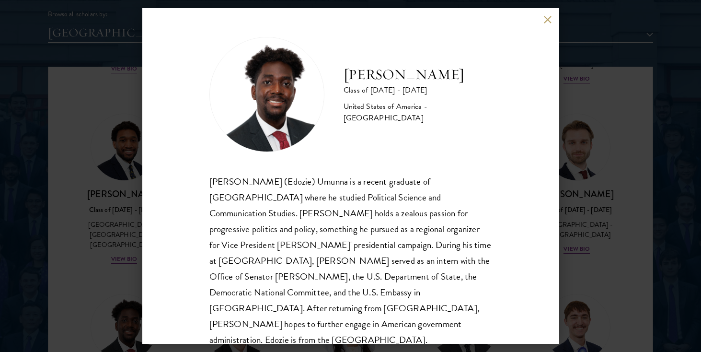
click at [546, 22] on button at bounding box center [548, 19] width 8 height 8
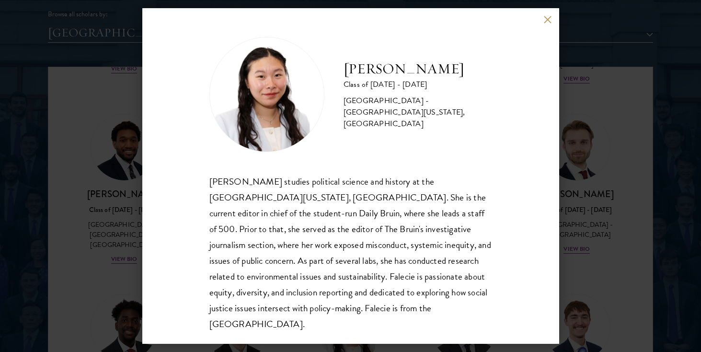
click at [541, 20] on div "[PERSON_NAME] Class of [DATE] - [DATE] [GEOGRAPHIC_DATA] - [GEOGRAPHIC_DATA][US…" at bounding box center [350, 175] width 417 height 335
click at [547, 22] on button at bounding box center [548, 19] width 8 height 8
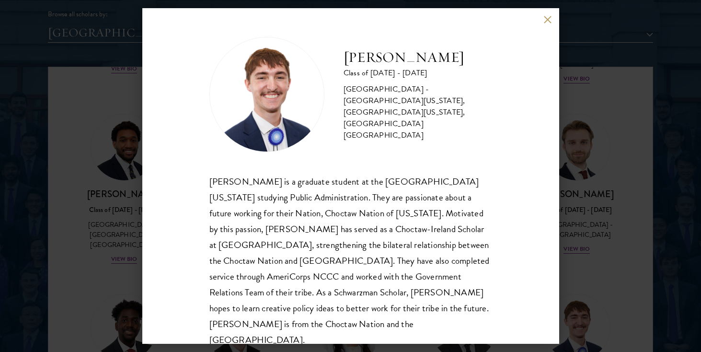
click at [545, 22] on button at bounding box center [548, 19] width 8 height 8
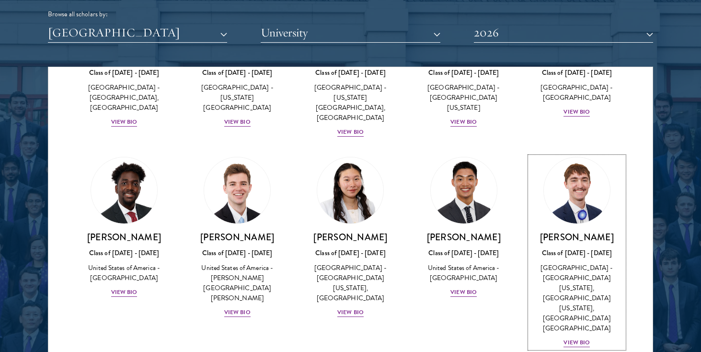
scroll to position [1821, 0]
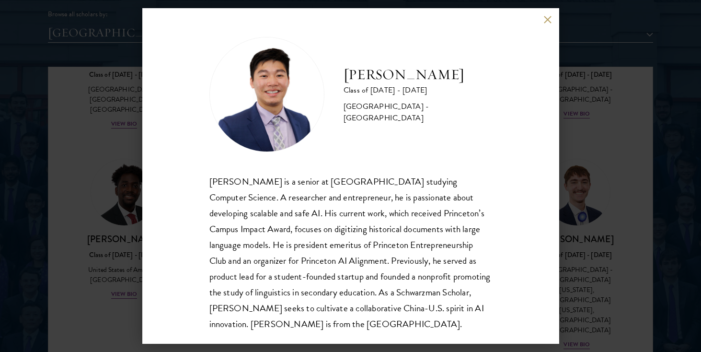
click at [544, 25] on div "[PERSON_NAME] Class of [DATE] - [DATE] [GEOGRAPHIC_DATA] - [GEOGRAPHIC_DATA] [P…" at bounding box center [350, 175] width 417 height 335
click at [547, 16] on button at bounding box center [548, 19] width 8 height 8
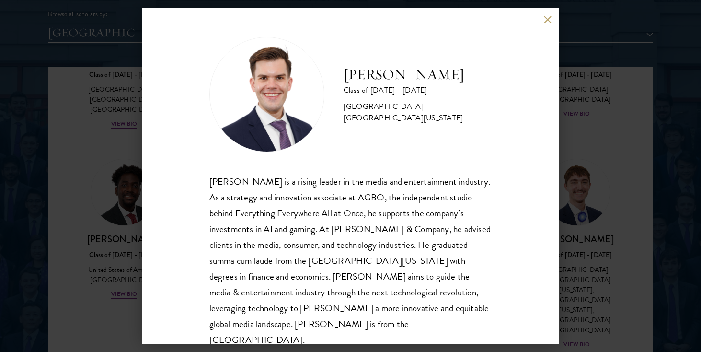
click at [547, 22] on button at bounding box center [548, 19] width 8 height 8
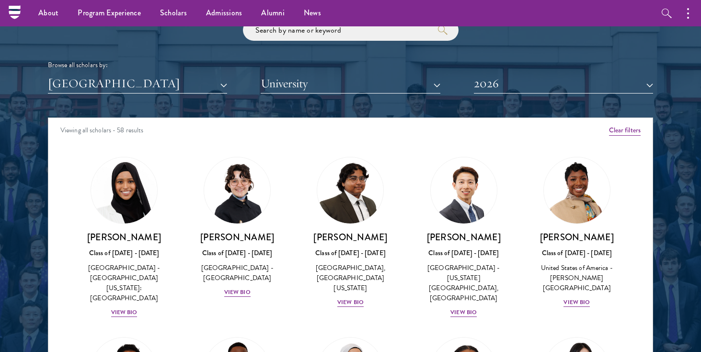
scroll to position [1104, 0]
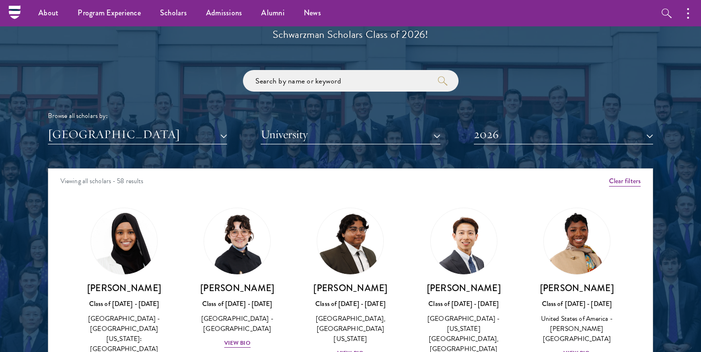
click at [493, 123] on div "Browse all scholars by: [GEOGRAPHIC_DATA] All Countries and Regions [GEOGRAPHIC…" at bounding box center [350, 107] width 605 height 74
click at [486, 133] on button "2026" at bounding box center [563, 135] width 179 height 20
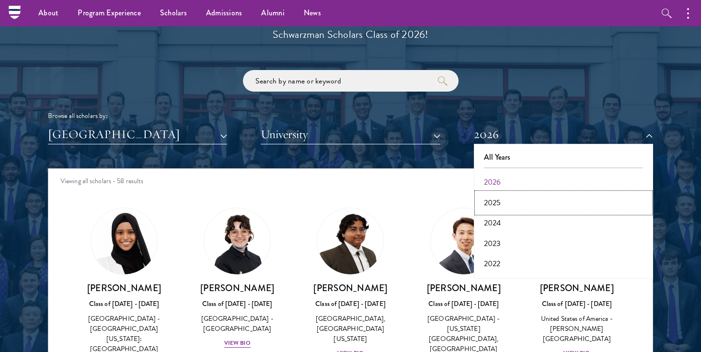
click at [489, 202] on button "2025" at bounding box center [563, 203] width 173 height 20
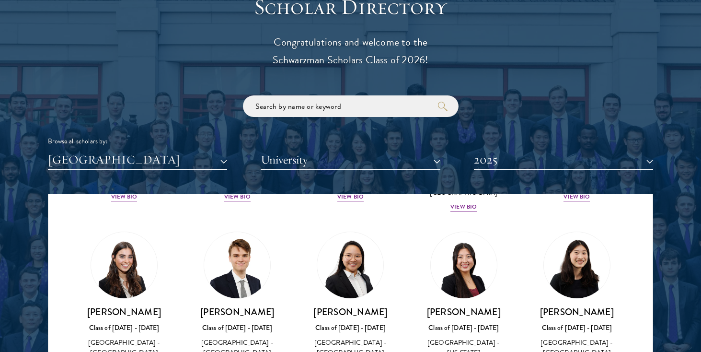
scroll to position [1114, 0]
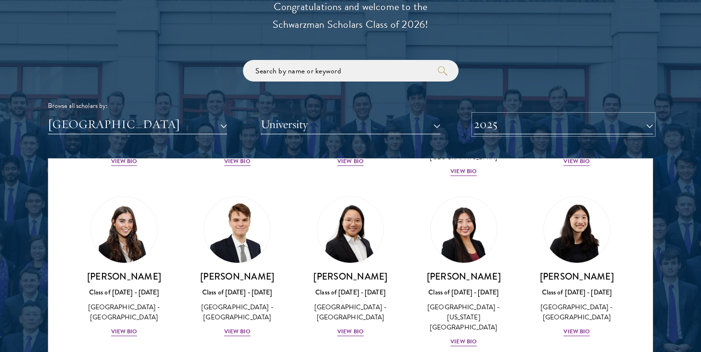
click at [621, 124] on button "2025" at bounding box center [563, 124] width 179 height 20
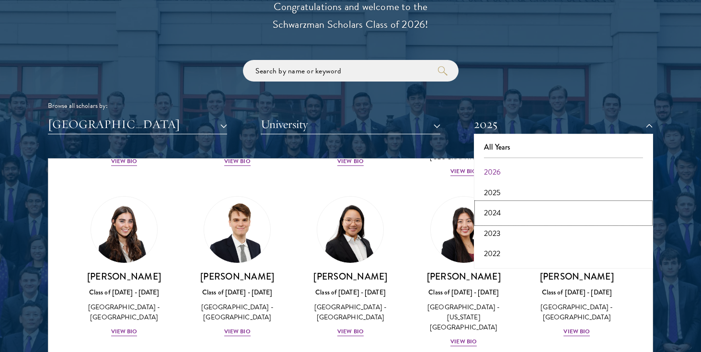
click at [543, 208] on button "2024" at bounding box center [563, 213] width 173 height 20
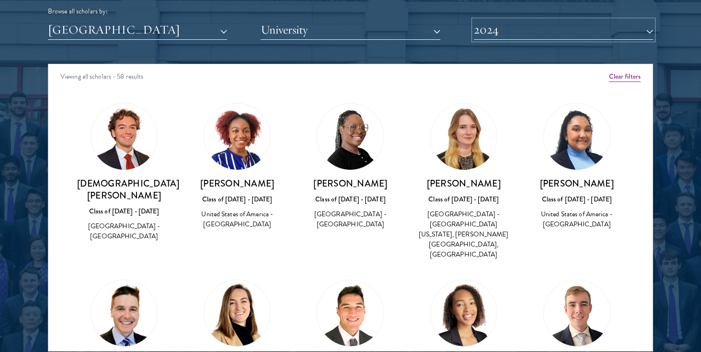
click at [561, 34] on button "2024" at bounding box center [563, 30] width 179 height 20
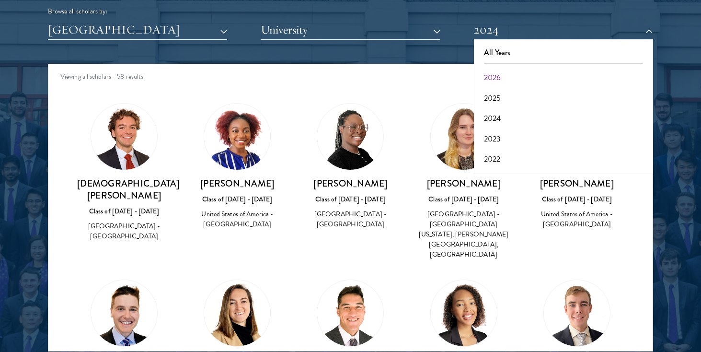
click at [135, 183] on h3 "[DEMOGRAPHIC_DATA][PERSON_NAME]" at bounding box center [124, 189] width 94 height 24
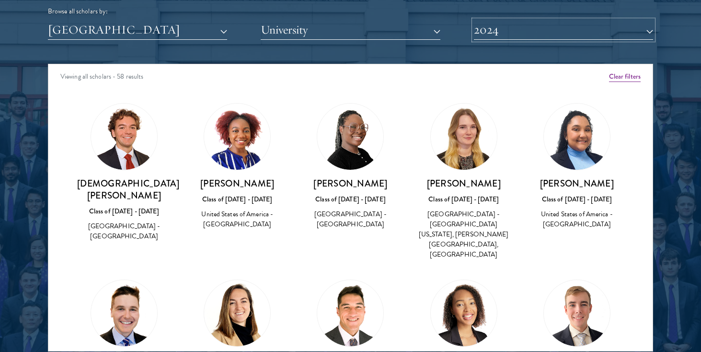
click at [485, 30] on button "2024" at bounding box center [563, 30] width 179 height 20
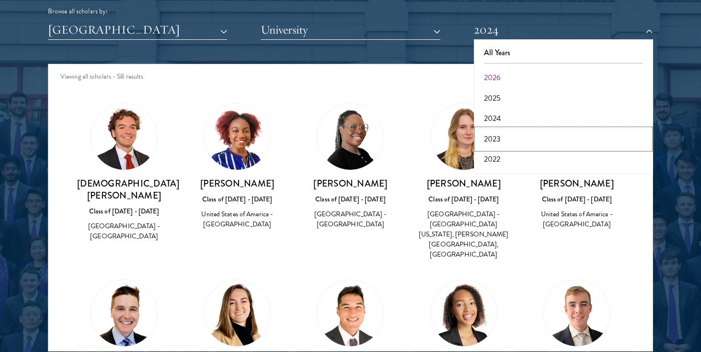
click at [492, 143] on button "2023" at bounding box center [563, 139] width 173 height 20
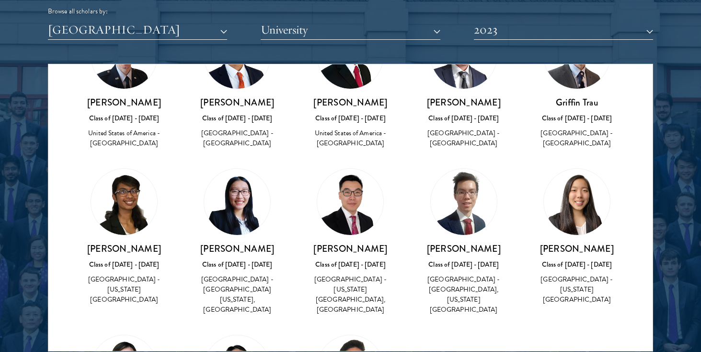
scroll to position [1643, 0]
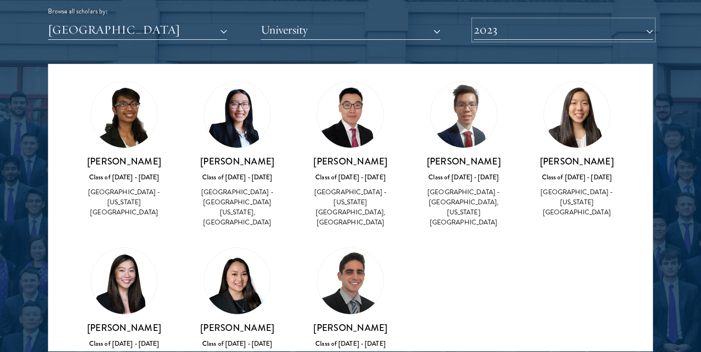
click at [606, 33] on button "2023" at bounding box center [563, 30] width 179 height 20
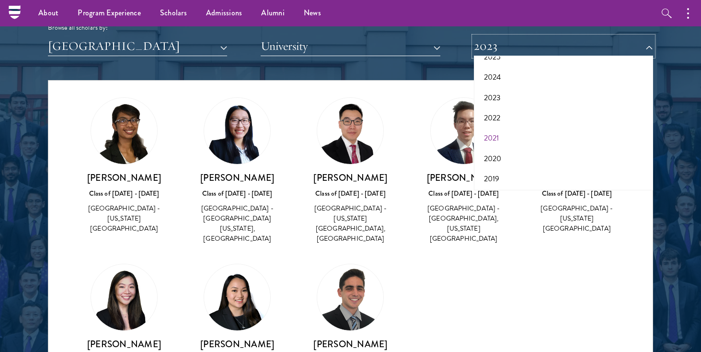
scroll to position [100, 0]
click at [485, 178] on button "2017" at bounding box center [563, 177] width 173 height 20
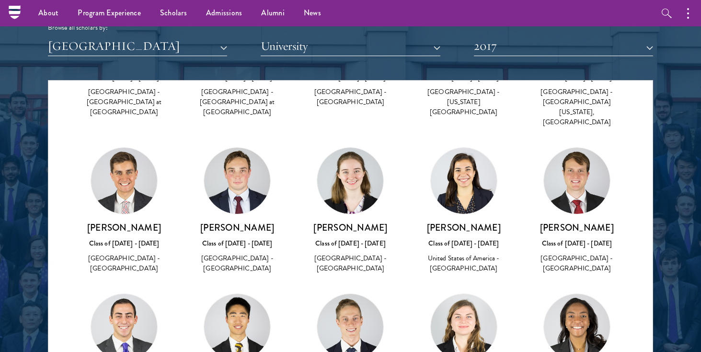
scroll to position [1412, 0]
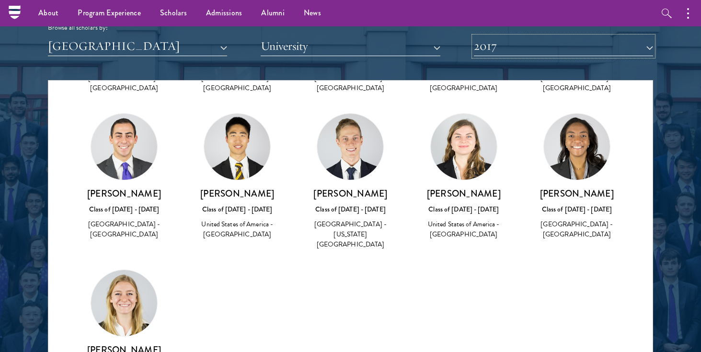
click at [530, 46] on button "2017" at bounding box center [563, 46] width 179 height 20
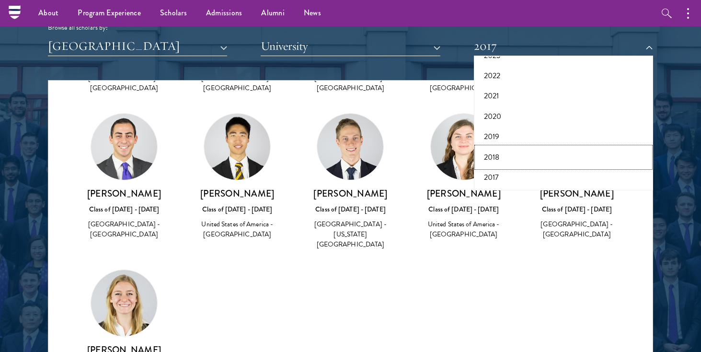
click at [491, 155] on button "2018" at bounding box center [563, 157] width 173 height 20
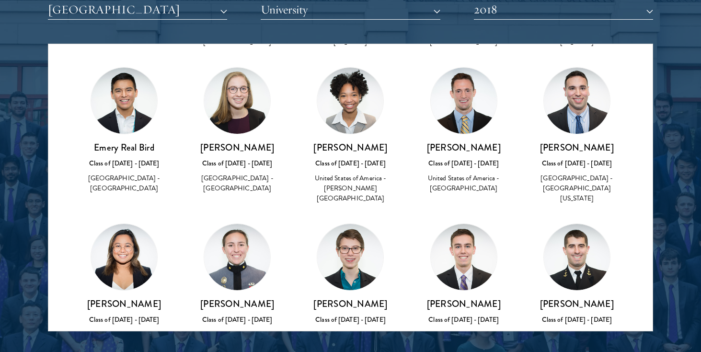
scroll to position [1549, 0]
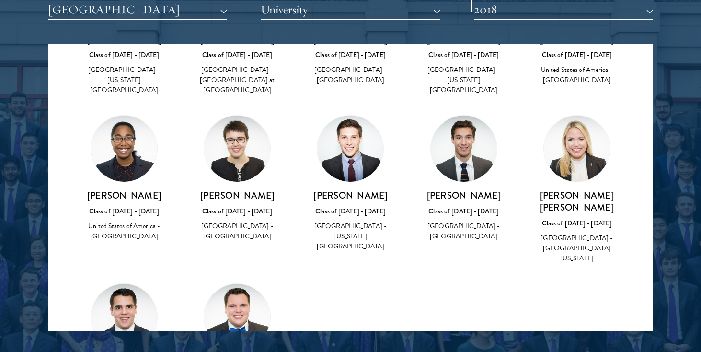
click at [538, 15] on button "2018" at bounding box center [563, 10] width 179 height 20
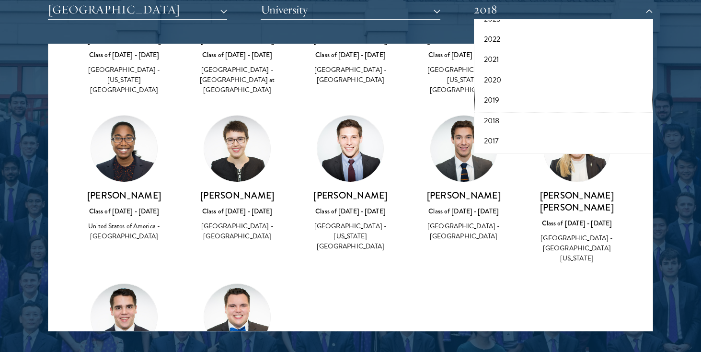
click at [497, 92] on button "2019" at bounding box center [563, 100] width 173 height 20
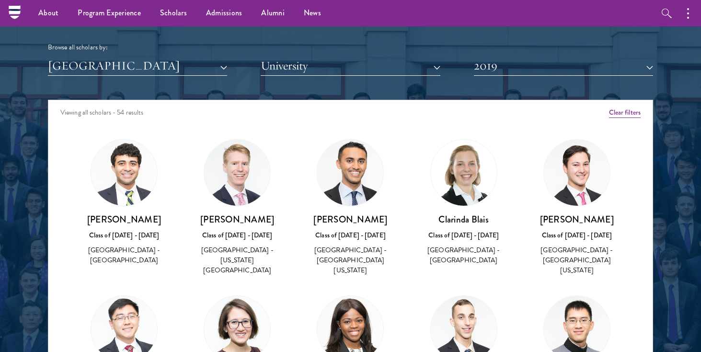
scroll to position [1162, 0]
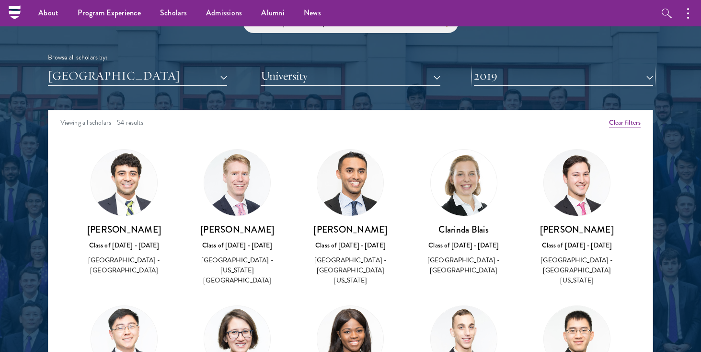
click at [511, 83] on button "2019" at bounding box center [563, 76] width 179 height 20
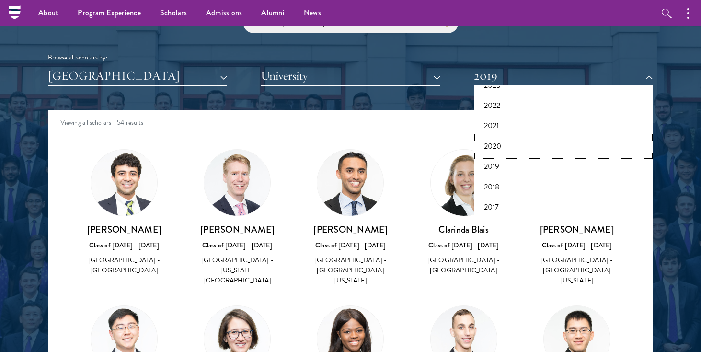
click at [489, 147] on button "2020" at bounding box center [563, 146] width 173 height 20
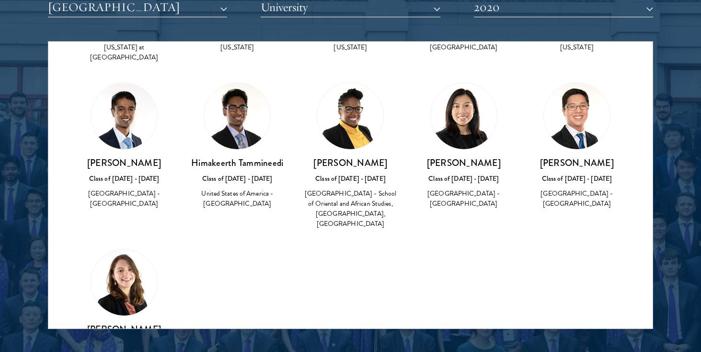
scroll to position [1628, 0]
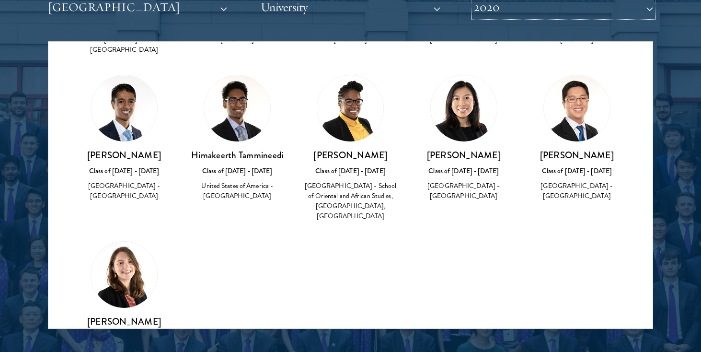
click at [514, 11] on button "2020" at bounding box center [563, 8] width 179 height 20
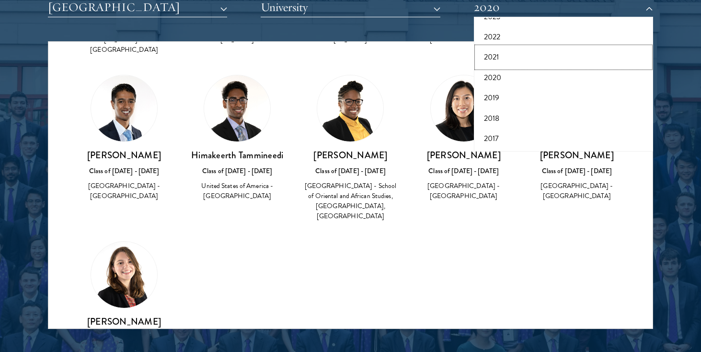
click at [490, 56] on button "2021" at bounding box center [563, 57] width 173 height 20
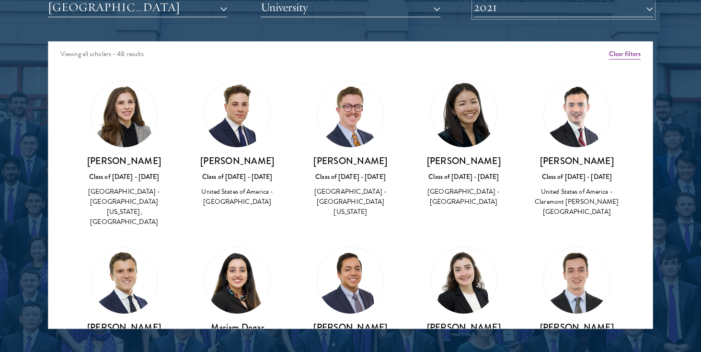
click at [495, 15] on button "2021" at bounding box center [563, 8] width 179 height 20
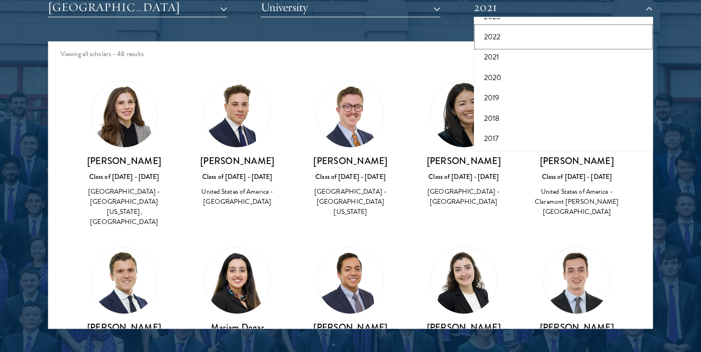
click at [490, 39] on button "2022" at bounding box center [563, 37] width 173 height 20
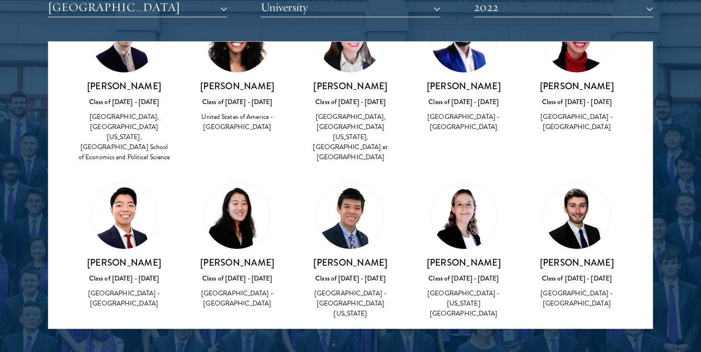
scroll to position [747, 0]
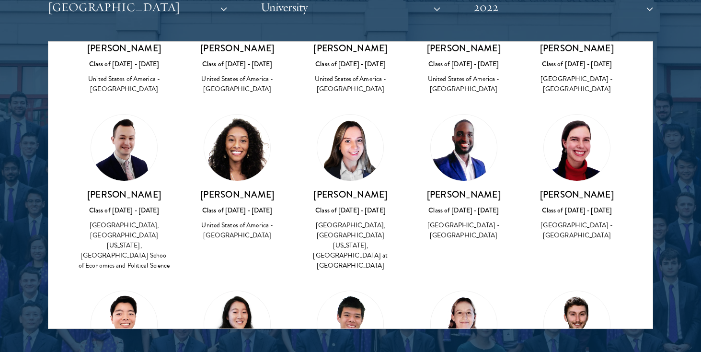
click at [224, 114] on img at bounding box center [237, 147] width 66 height 66
click at [239, 126] on img at bounding box center [237, 147] width 66 height 66
click at [487, 9] on button "2022" at bounding box center [563, 8] width 179 height 20
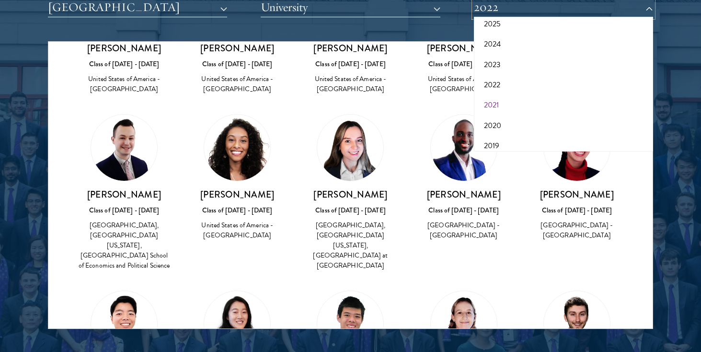
scroll to position [52, 0]
click at [488, 65] on button "2023" at bounding box center [563, 64] width 173 height 20
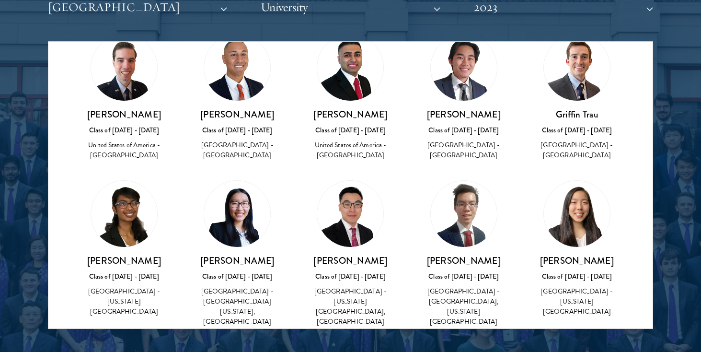
scroll to position [1624, 0]
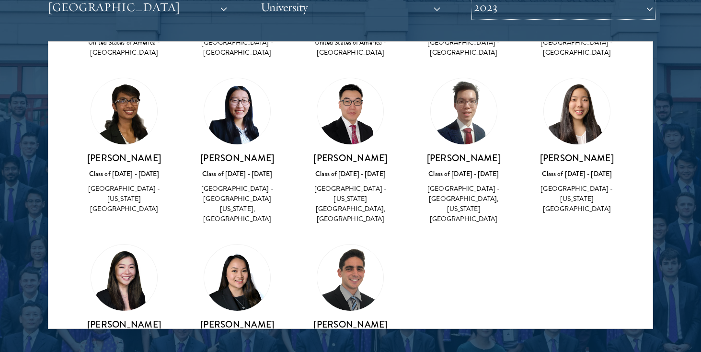
click at [575, 12] on button "2023" at bounding box center [563, 8] width 179 height 20
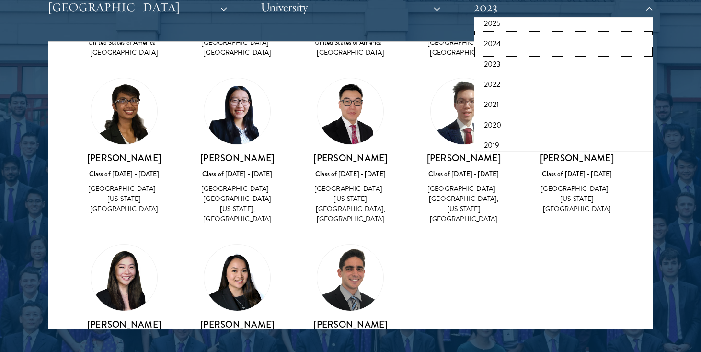
click at [541, 49] on button "2024" at bounding box center [563, 44] width 173 height 20
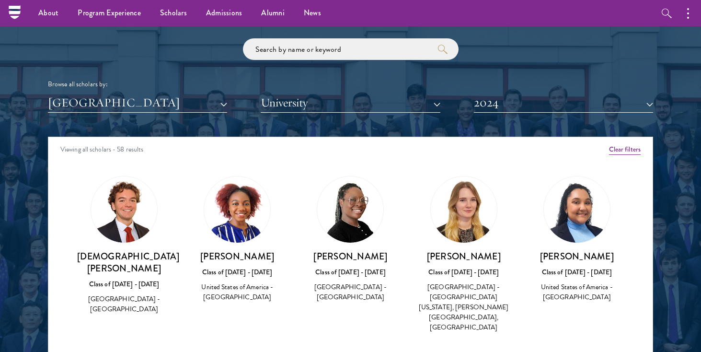
scroll to position [1133, 0]
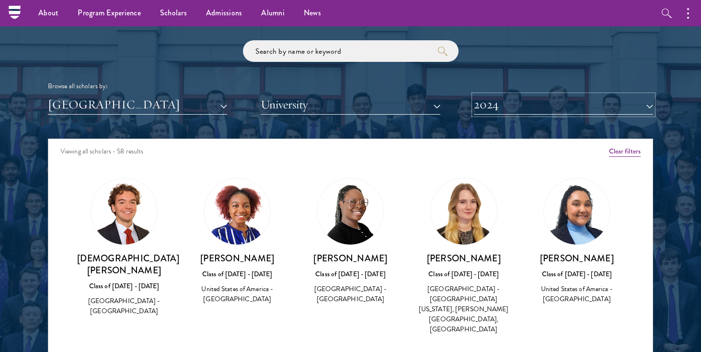
click at [488, 102] on button "2024" at bounding box center [563, 105] width 179 height 20
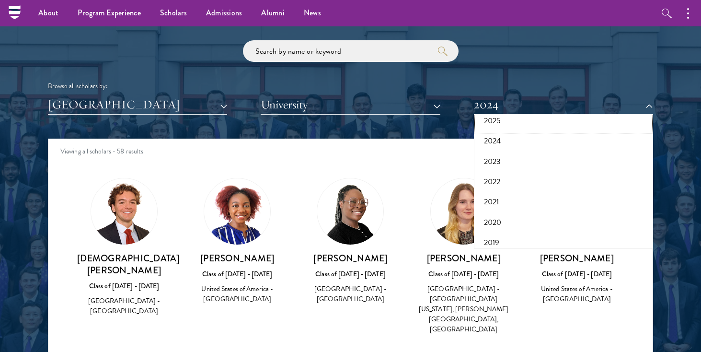
click at [489, 126] on button "2025" at bounding box center [563, 121] width 173 height 20
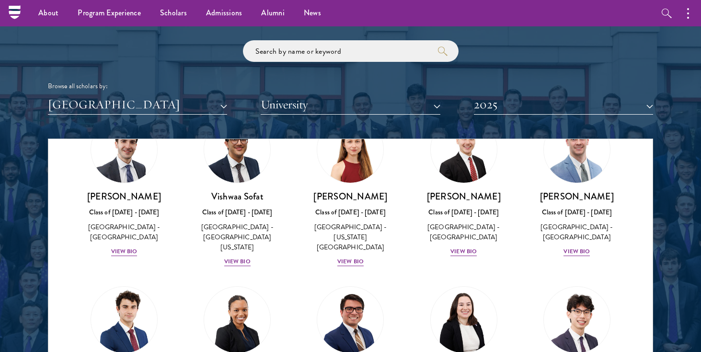
scroll to position [1385, 0]
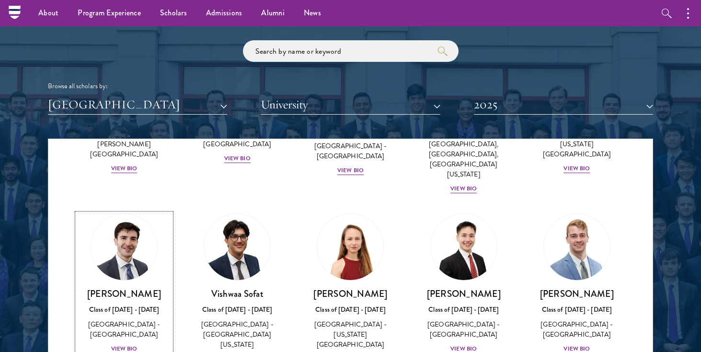
click at [124, 287] on div "[PERSON_NAME] Class of [DATE] - [DATE] [GEOGRAPHIC_DATA] - [GEOGRAPHIC_DATA] Vi…" at bounding box center [124, 320] width 94 height 67
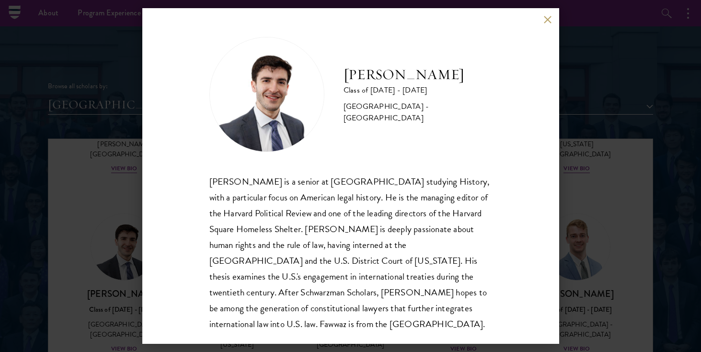
click at [548, 17] on button at bounding box center [548, 19] width 8 height 8
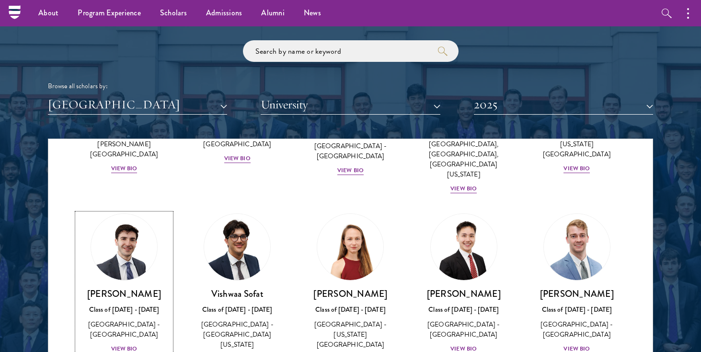
scroll to position [1762, 0]
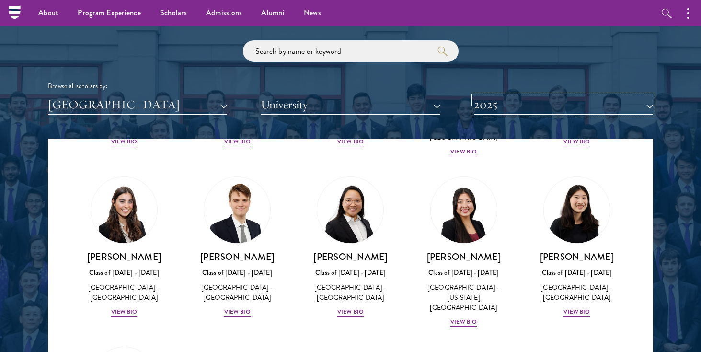
click at [552, 107] on button "2025" at bounding box center [563, 105] width 179 height 20
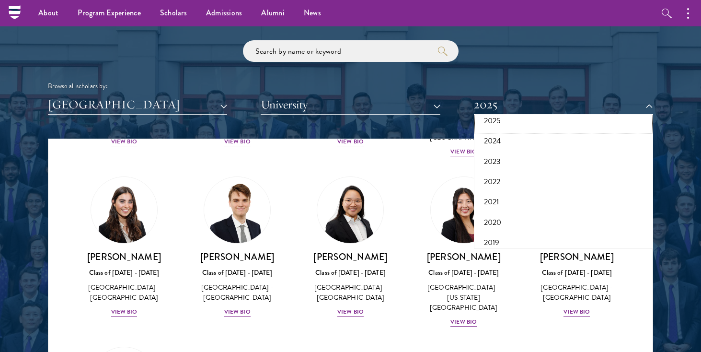
click at [501, 123] on button "2025" at bounding box center [563, 121] width 173 height 20
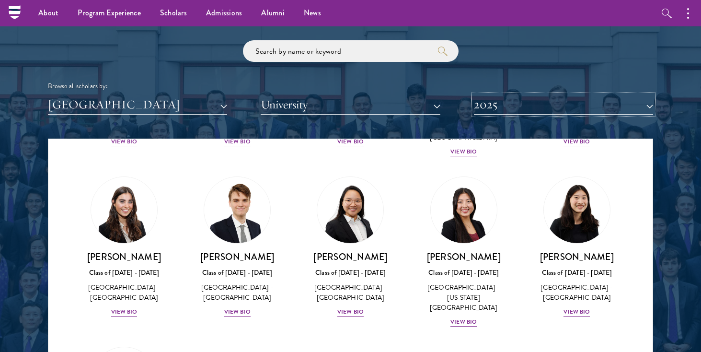
click at [497, 105] on button "2025" at bounding box center [563, 105] width 179 height 20
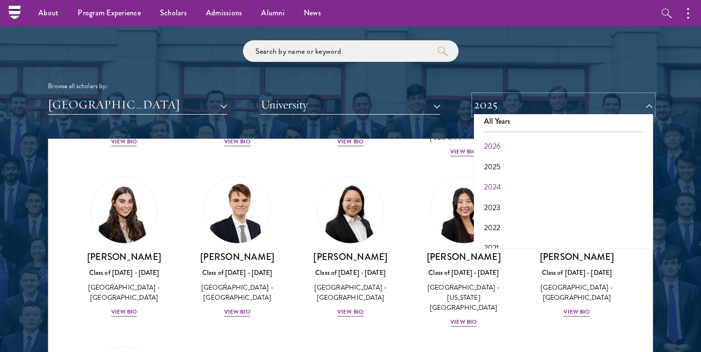
scroll to position [0, 0]
click at [484, 147] on button "2026" at bounding box center [563, 152] width 173 height 20
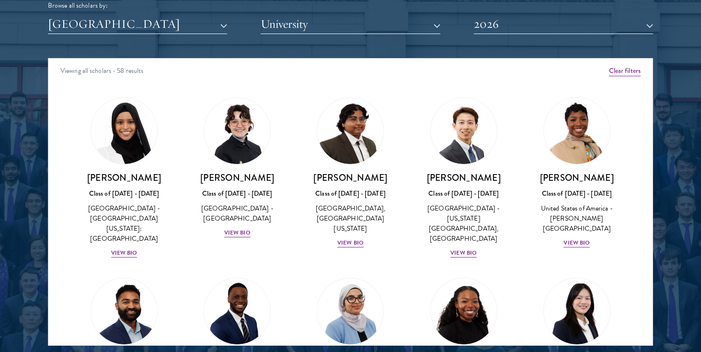
scroll to position [1214, 0]
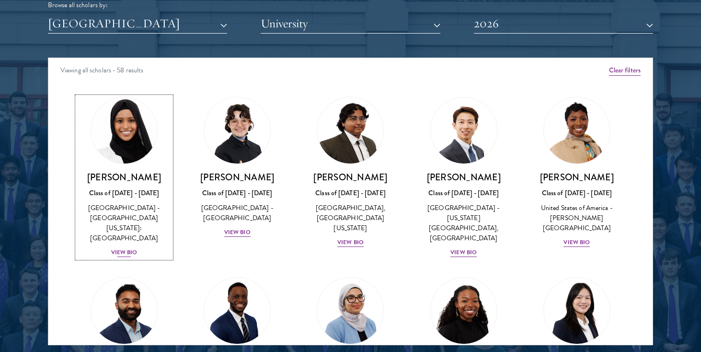
click at [125, 248] on div "View Bio" at bounding box center [124, 252] width 26 height 9
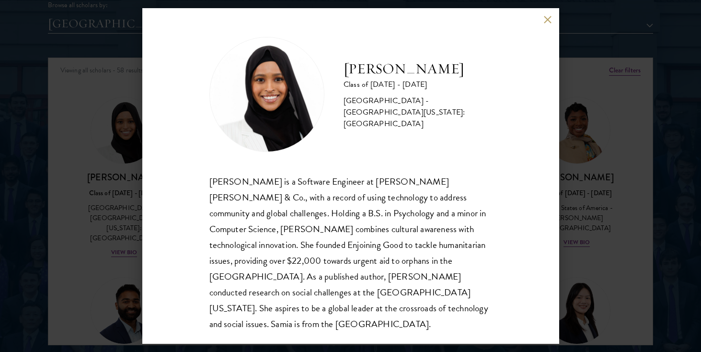
click at [547, 20] on button at bounding box center [548, 19] width 8 height 8
